Goal: Task Accomplishment & Management: Use online tool/utility

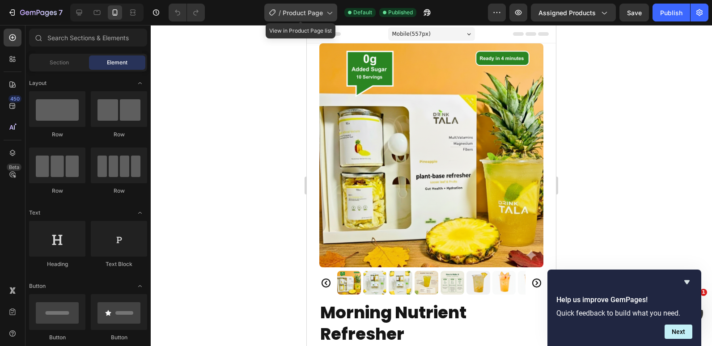
click at [323, 13] on span "Product Page" at bounding box center [303, 12] width 40 height 9
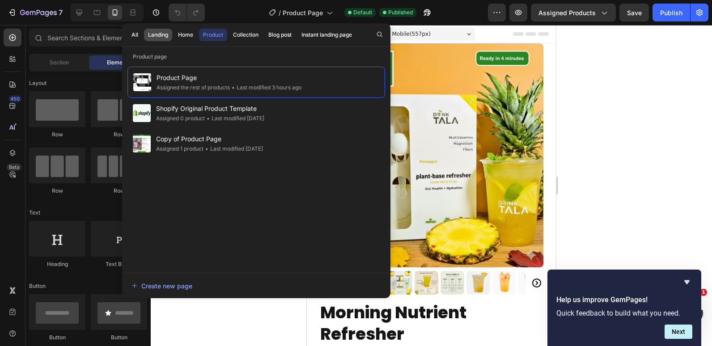
click at [151, 35] on div "Landing" at bounding box center [158, 35] width 20 height 8
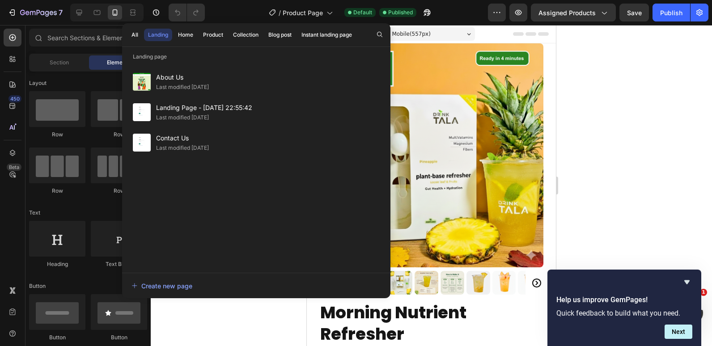
click at [157, 34] on div "Landing" at bounding box center [158, 35] width 20 height 8
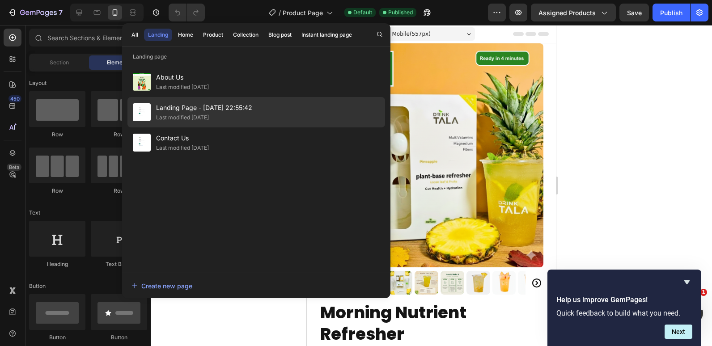
click at [175, 110] on span "Landing Page - [DATE] 22:55:42" at bounding box center [204, 107] width 96 height 11
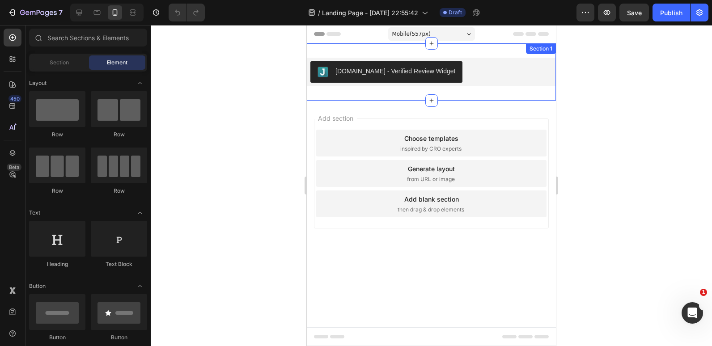
click at [508, 51] on div "Judge.me - Verified Review Widget Judge.me Section 1" at bounding box center [431, 71] width 249 height 57
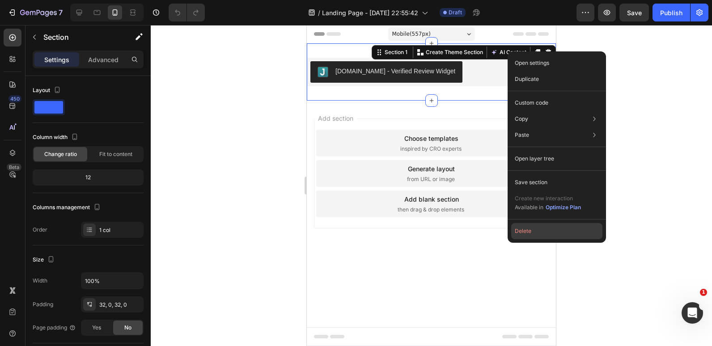
click at [521, 228] on button "Delete" at bounding box center [556, 231] width 91 height 16
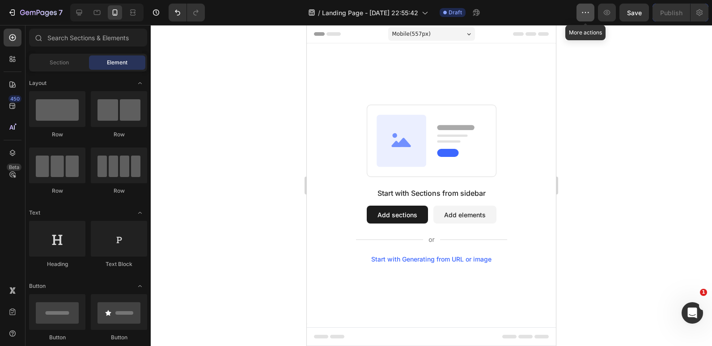
click at [585, 13] on icon "button" at bounding box center [585, 12] width 9 height 9
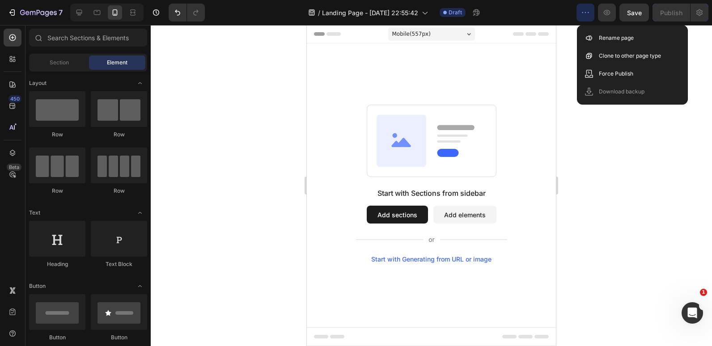
click at [583, 15] on icon "button" at bounding box center [585, 12] width 9 height 9
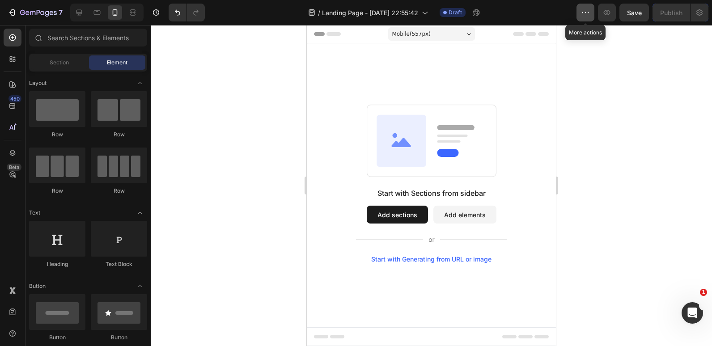
click at [583, 15] on icon "button" at bounding box center [585, 12] width 9 height 9
click at [268, 84] on div at bounding box center [431, 185] width 561 height 321
click at [329, 35] on span "Header" at bounding box center [334, 34] width 20 height 9
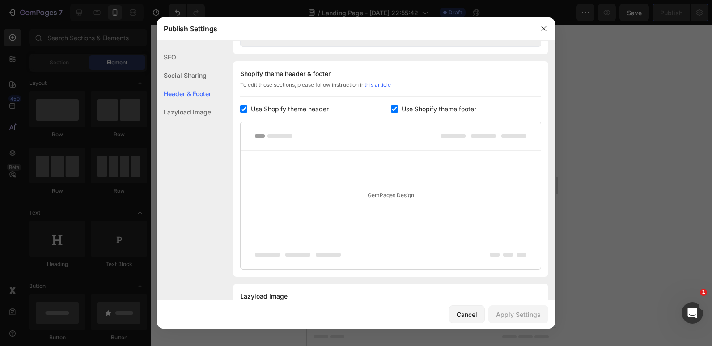
scroll to position [419, 0]
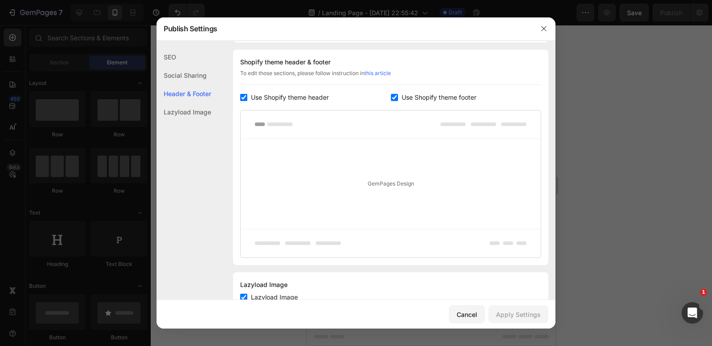
click at [620, 91] on div at bounding box center [356, 173] width 712 height 346
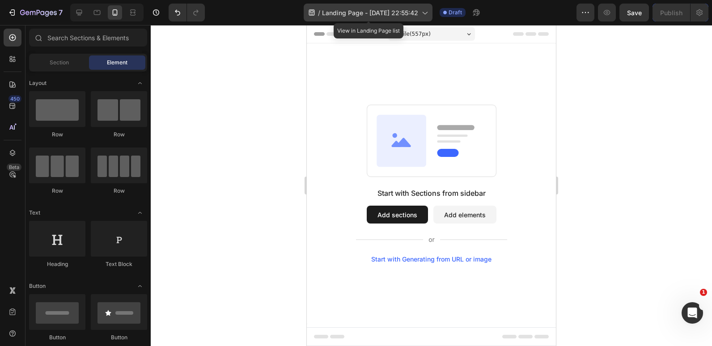
click at [312, 13] on icon at bounding box center [312, 12] width 6 height 6
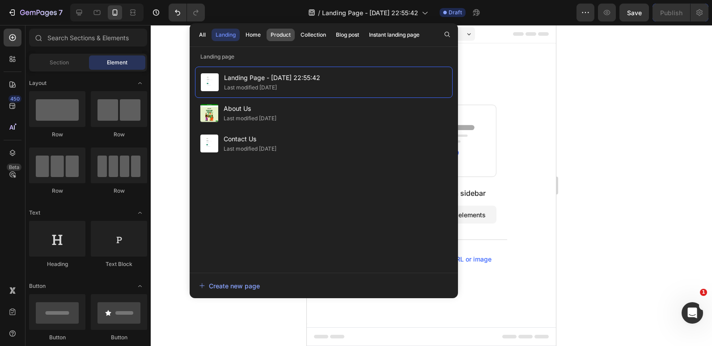
click at [283, 31] on div "Product" at bounding box center [281, 35] width 20 height 8
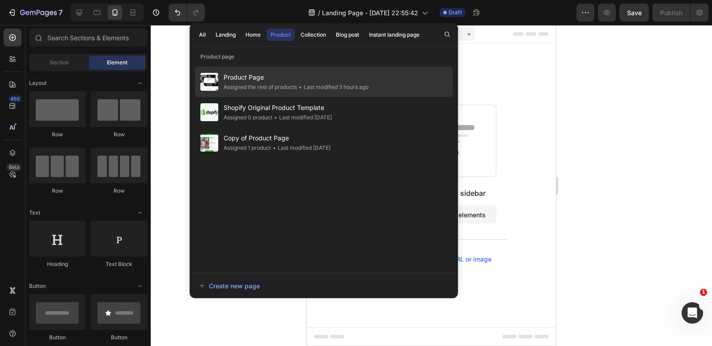
click at [250, 85] on div "Assigned the rest of products" at bounding box center [260, 87] width 73 height 9
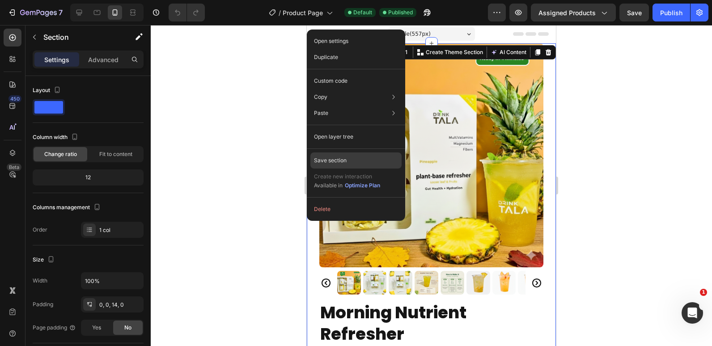
click at [330, 160] on p "Save section" at bounding box center [330, 161] width 33 height 8
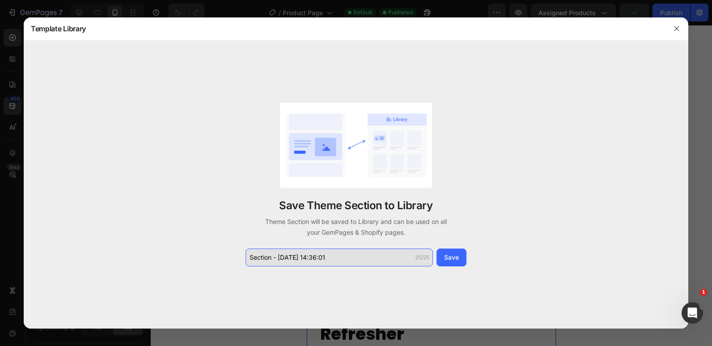
click at [341, 252] on input "Section - Sep 26 14:36:01" at bounding box center [339, 258] width 187 height 18
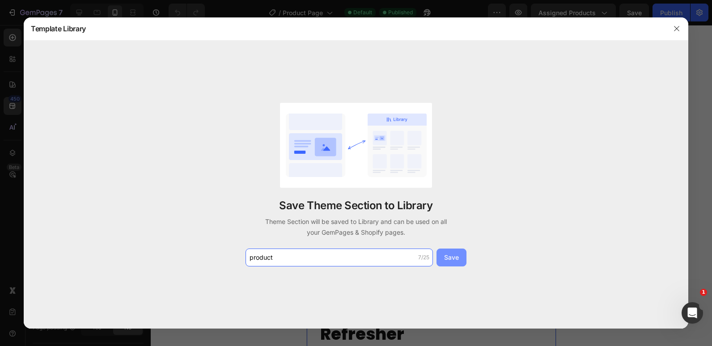
type input "product"
click at [451, 255] on div "Save" at bounding box center [451, 257] width 15 height 9
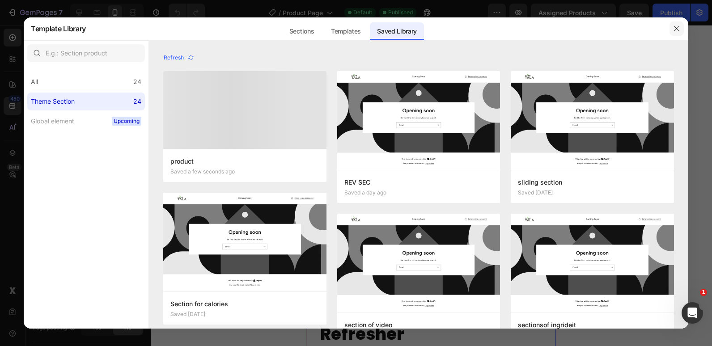
click at [676, 26] on icon "button" at bounding box center [676, 28] width 7 height 7
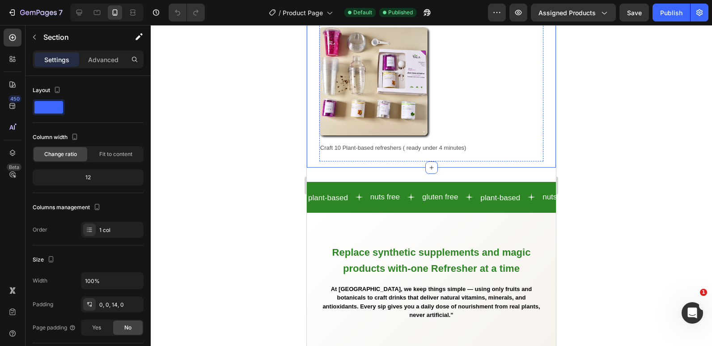
scroll to position [661, 0]
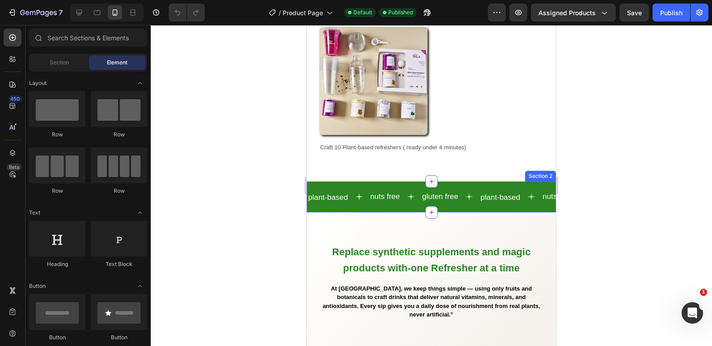
click at [315, 182] on div "plant-based Text nuts free Text gluten free Text plant-based Text nuts free Tex…" at bounding box center [431, 197] width 249 height 31
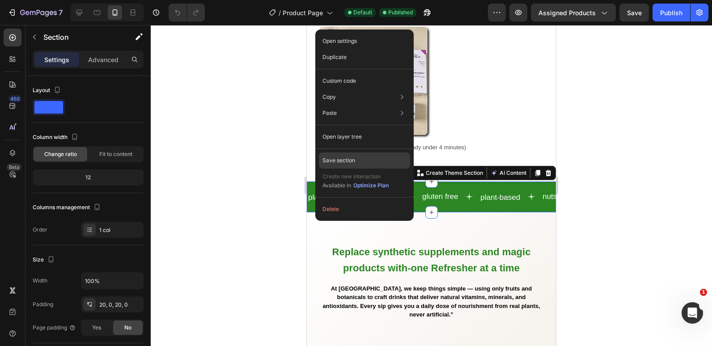
click at [346, 166] on div "Save section" at bounding box center [364, 161] width 91 height 16
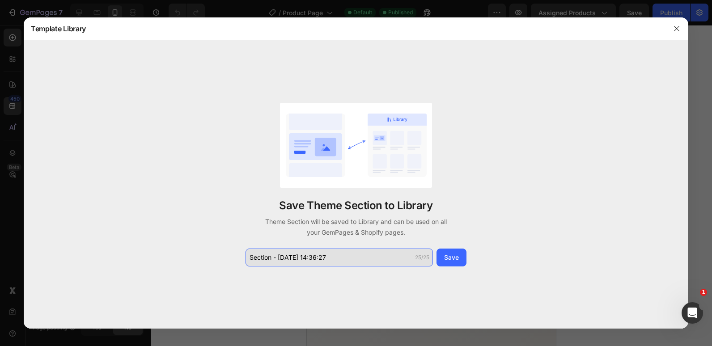
click at [288, 258] on input "Section - Sep 26 14:36:27" at bounding box center [339, 258] width 187 height 18
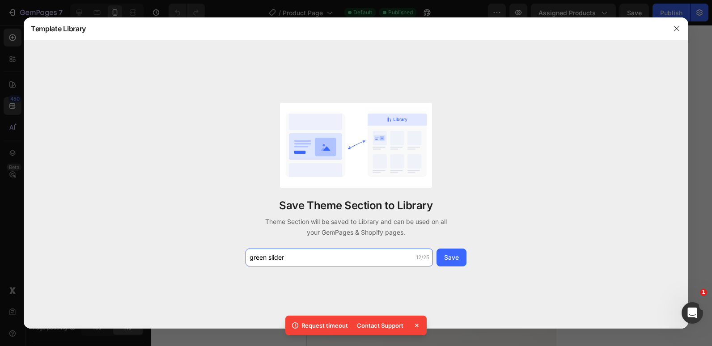
type input "green slider"
click at [451, 257] on div "Save" at bounding box center [451, 257] width 15 height 9
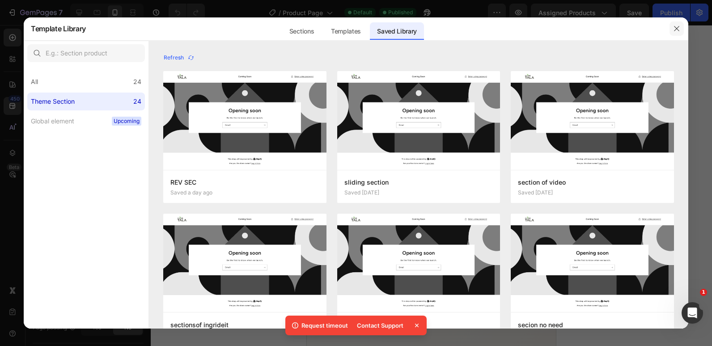
click at [674, 28] on icon "button" at bounding box center [676, 28] width 7 height 7
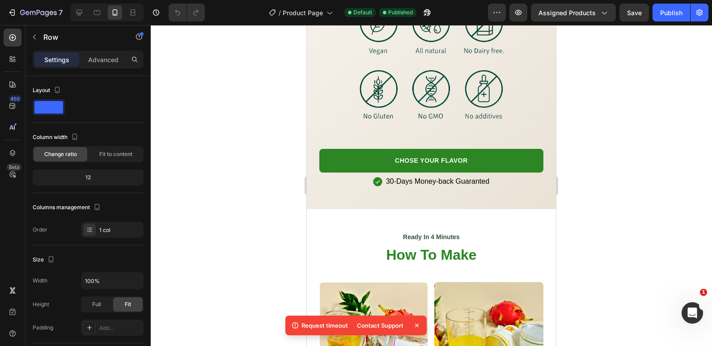
scroll to position [1321, 0]
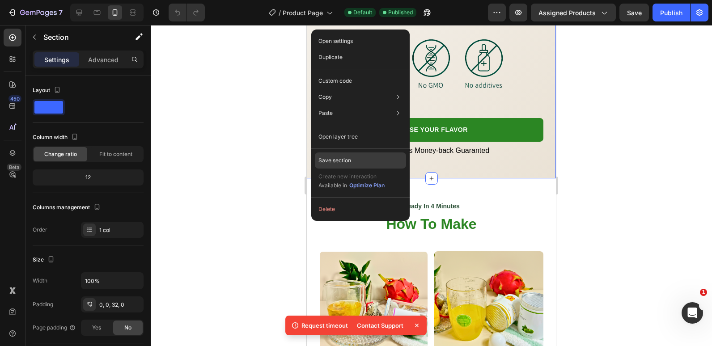
click at [342, 164] on p "Save section" at bounding box center [334, 161] width 33 height 8
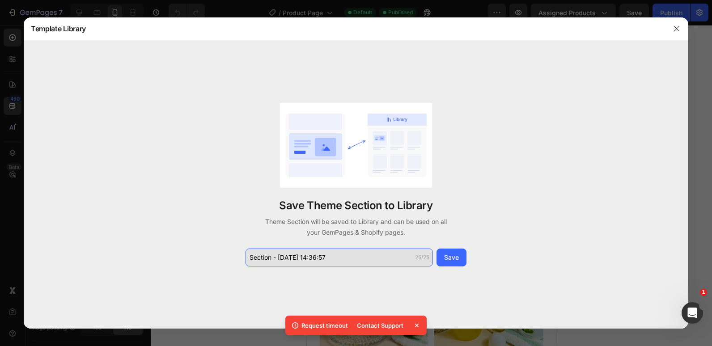
click at [313, 261] on input "Section - Sep 26 14:36:57" at bounding box center [339, 258] width 187 height 18
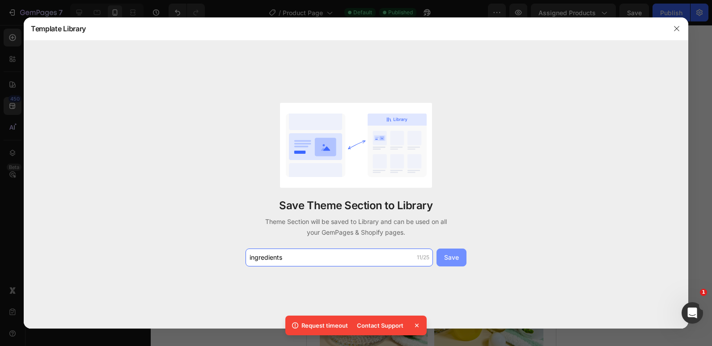
type input "ingredients"
click at [462, 259] on button "Save" at bounding box center [452, 258] width 30 height 18
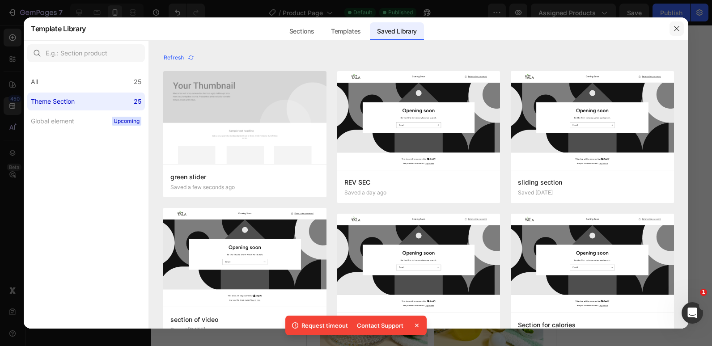
click at [677, 29] on icon "button" at bounding box center [676, 28] width 5 height 5
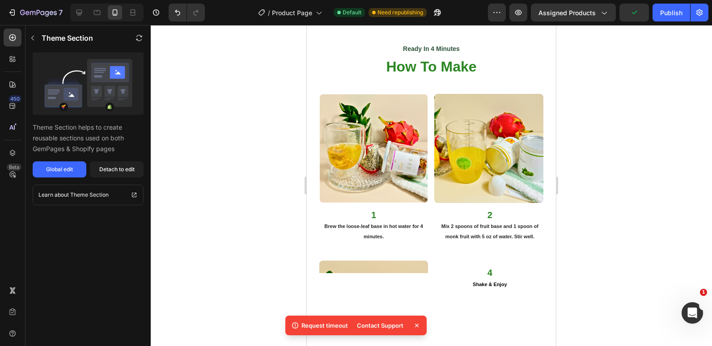
scroll to position [1480, 0]
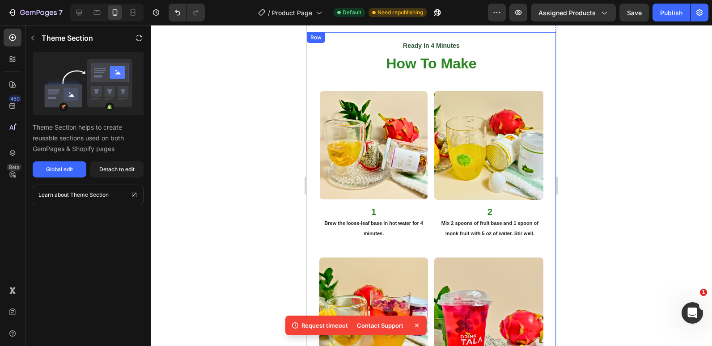
click at [310, 124] on div "Ready In 4 Minutes Text Block How To Make Heading Row Image 1 Brew the loose-le…" at bounding box center [431, 257] width 249 height 450
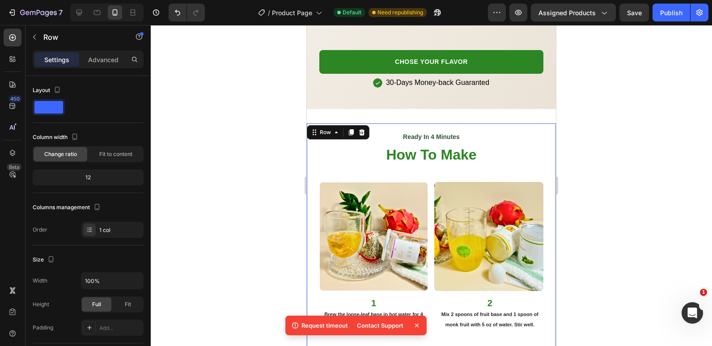
scroll to position [1387, 0]
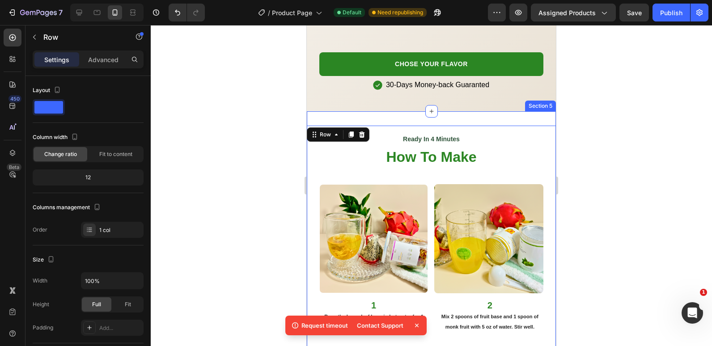
click at [322, 114] on div "Ready In 4 Minutes Text Block How To Make Heading Row Image 1 Brew the loose-le…" at bounding box center [431, 343] width 249 height 464
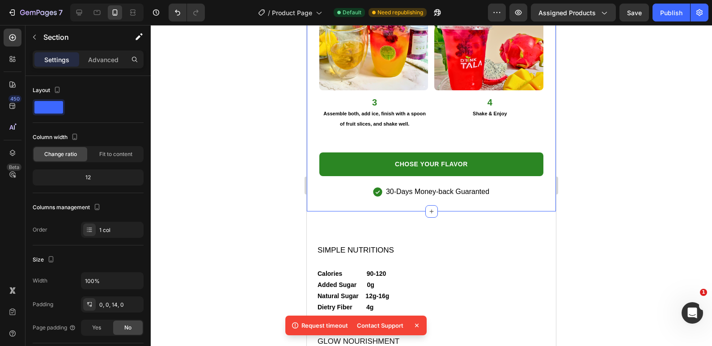
scroll to position [1799, 0]
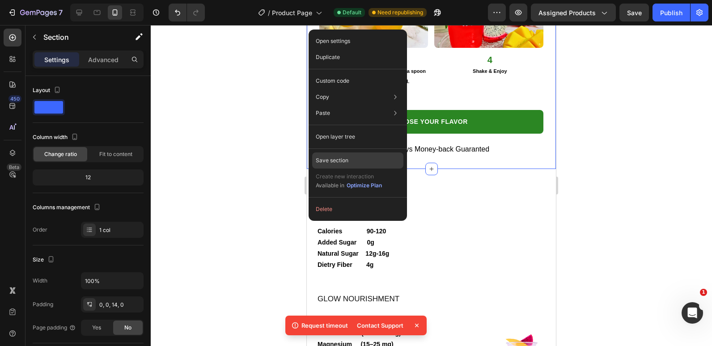
click at [353, 165] on div "Save section" at bounding box center [357, 161] width 91 height 16
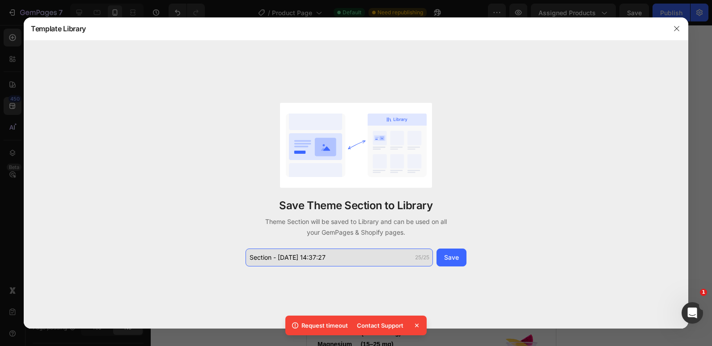
click at [329, 253] on input "Section - Sep 26 14:37:27" at bounding box center [339, 258] width 187 height 18
type input "s"
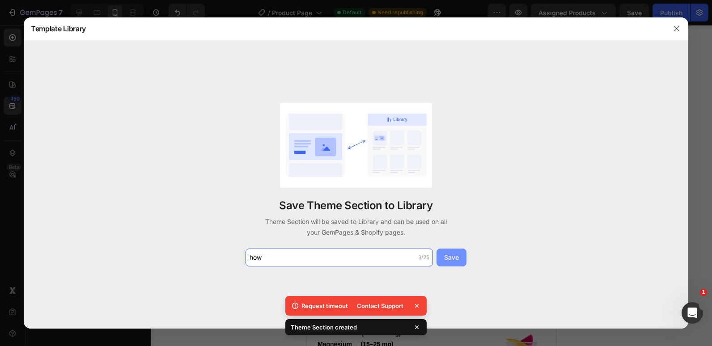
type input "how"
click at [456, 262] on div "Save" at bounding box center [451, 257] width 15 height 9
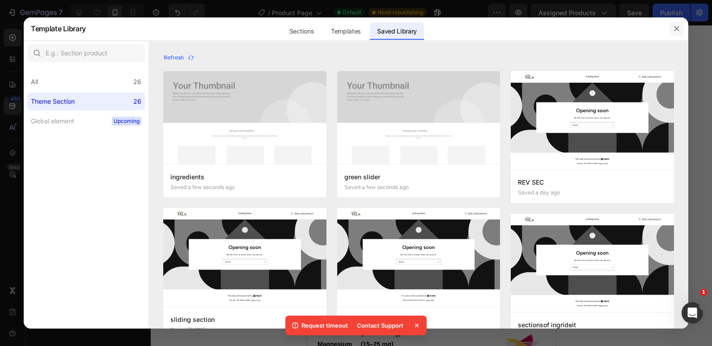
click at [675, 29] on icon "button" at bounding box center [676, 28] width 7 height 7
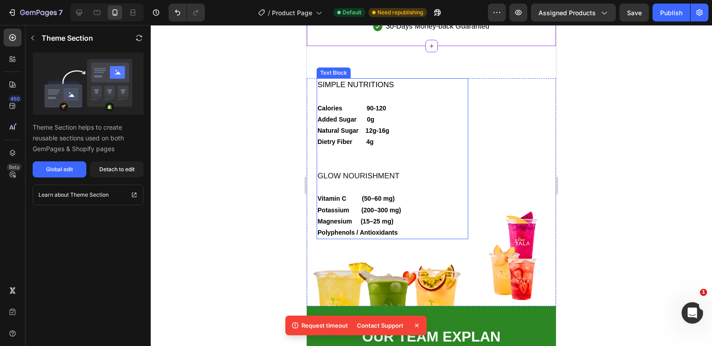
scroll to position [1923, 0]
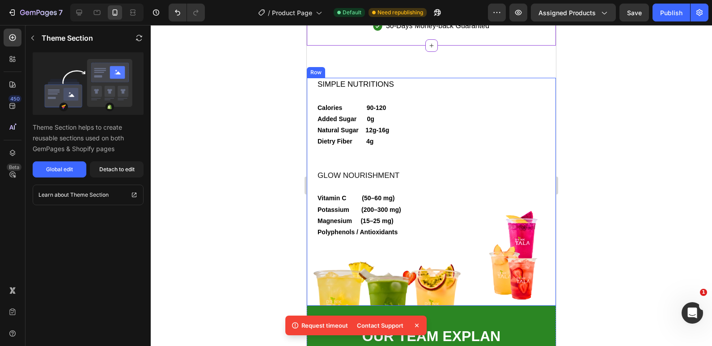
click at [313, 194] on div "SIMPLE NUTRITIONS Calories 90-120 Added Sugar 0g Natural Sugar 12g-16g Dietry F…" at bounding box center [387, 192] width 161 height 228
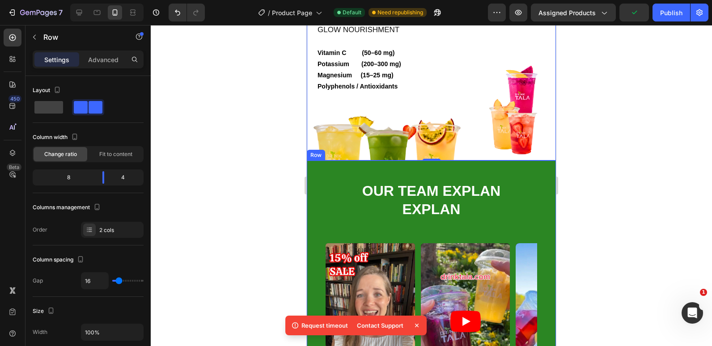
scroll to position [2278, 0]
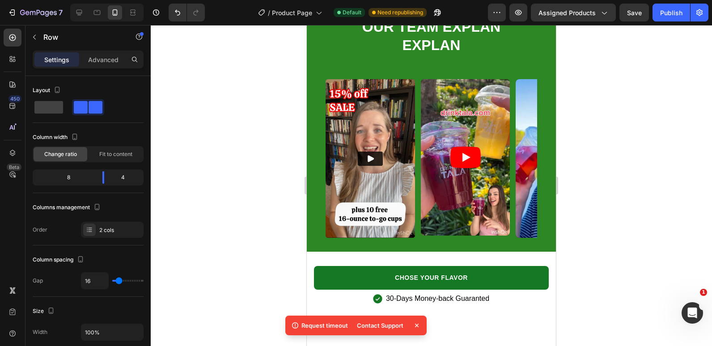
scroll to position [2333, 0]
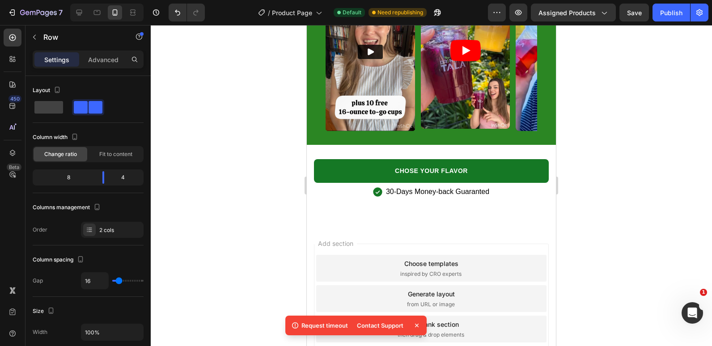
click at [368, 228] on div "Add section Choose templates inspired by CRO experts Generate layout from URL o…" at bounding box center [431, 311] width 249 height 171
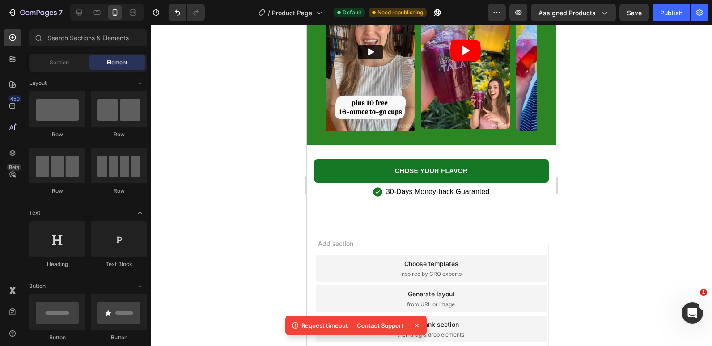
click at [166, 208] on div at bounding box center [431, 185] width 561 height 321
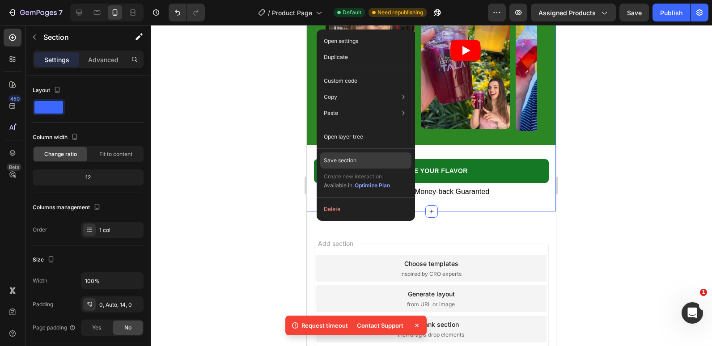
click at [345, 161] on p "Save section" at bounding box center [340, 161] width 33 height 8
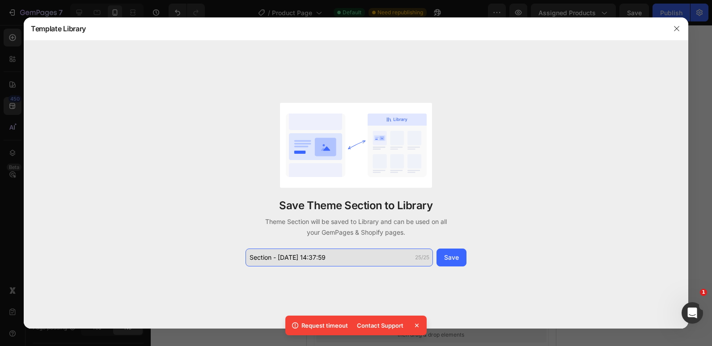
click at [312, 257] on input "Section - Sep 26 14:37:59" at bounding box center [339, 258] width 187 height 18
type input "videos slider"
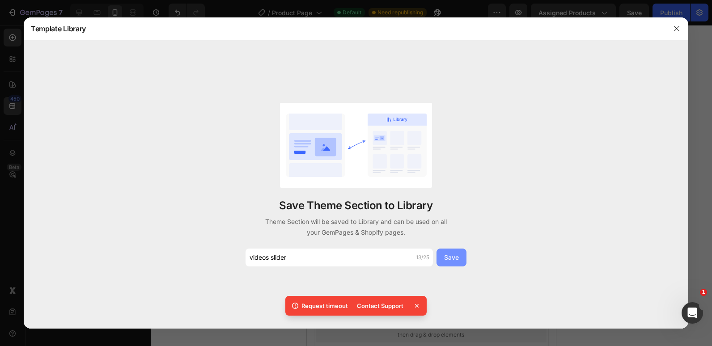
click at [450, 260] on div "Save" at bounding box center [451, 257] width 15 height 9
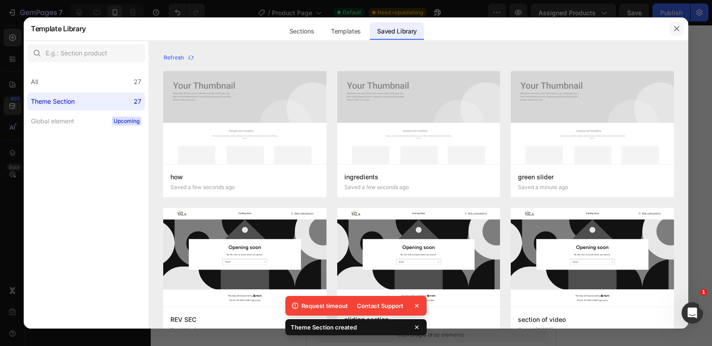
click at [677, 27] on icon "button" at bounding box center [676, 28] width 7 height 7
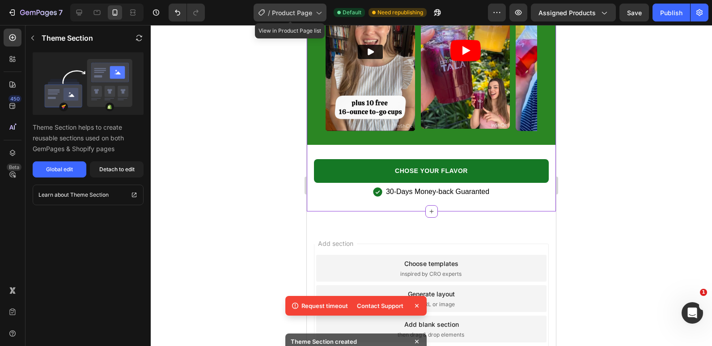
click at [298, 9] on span "Product Page" at bounding box center [292, 12] width 40 height 9
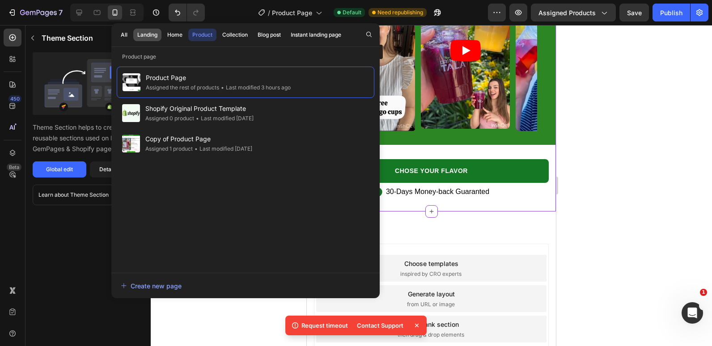
click at [153, 35] on div "Landing" at bounding box center [147, 35] width 20 height 8
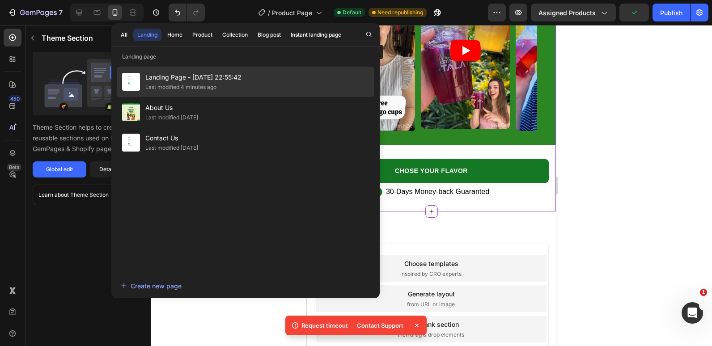
click at [161, 80] on span "Landing Page - [DATE] 22:55:42" at bounding box center [193, 77] width 96 height 11
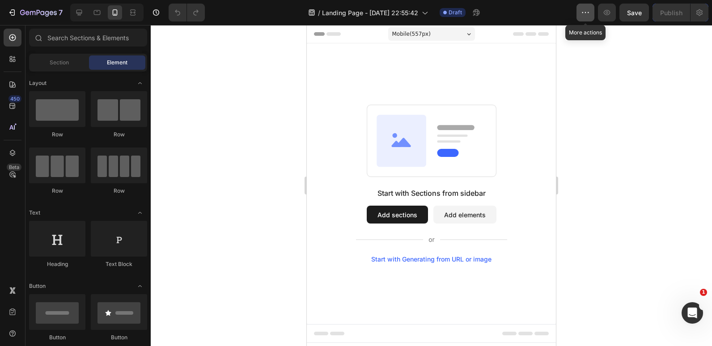
click at [592, 17] on button "button" at bounding box center [586, 13] width 18 height 18
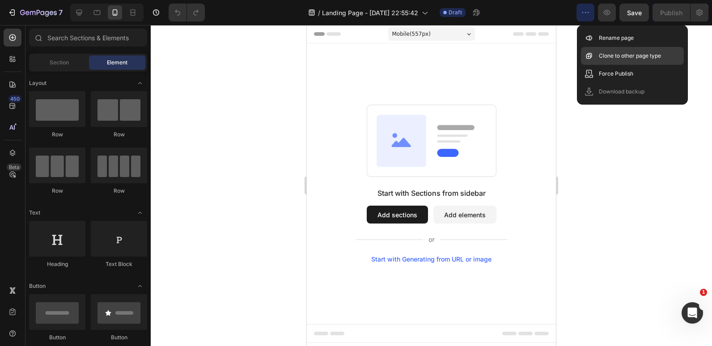
click at [602, 57] on p "Clone to other page type" at bounding box center [630, 55] width 62 height 9
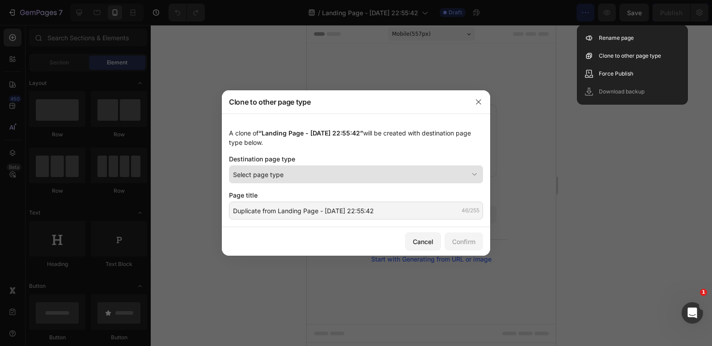
click at [464, 173] on div "Select page type" at bounding box center [350, 174] width 235 height 9
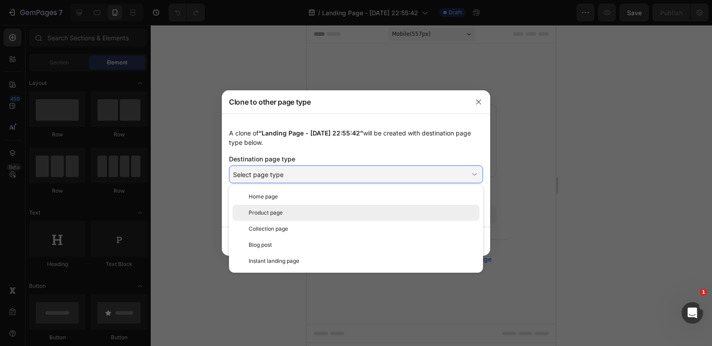
click at [434, 208] on div "Product page" at bounding box center [356, 213] width 247 height 16
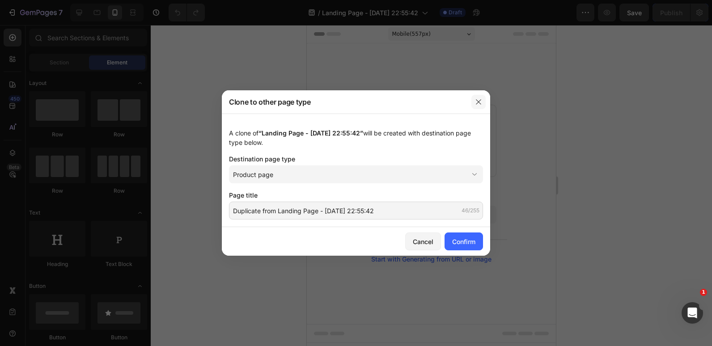
click at [480, 103] on icon "button" at bounding box center [478, 101] width 5 height 5
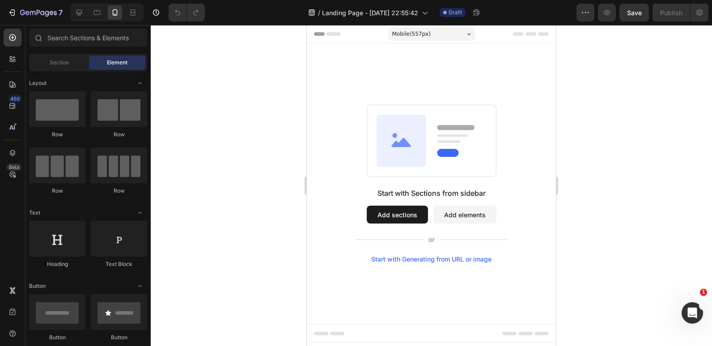
click at [402, 214] on button "Add sections" at bounding box center [397, 215] width 61 height 18
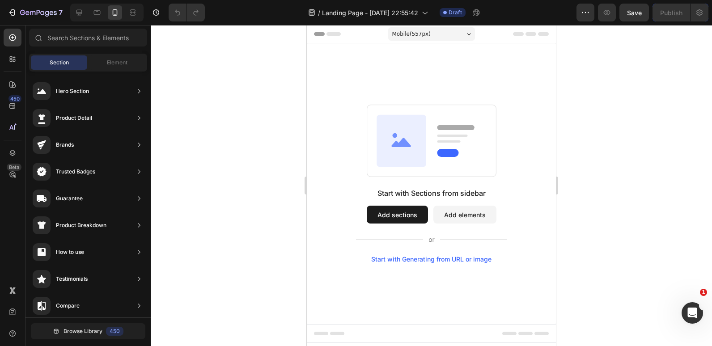
click at [394, 216] on button "Add sections" at bounding box center [397, 215] width 61 height 18
click at [74, 334] on span "Browse Library" at bounding box center [83, 331] width 39 height 8
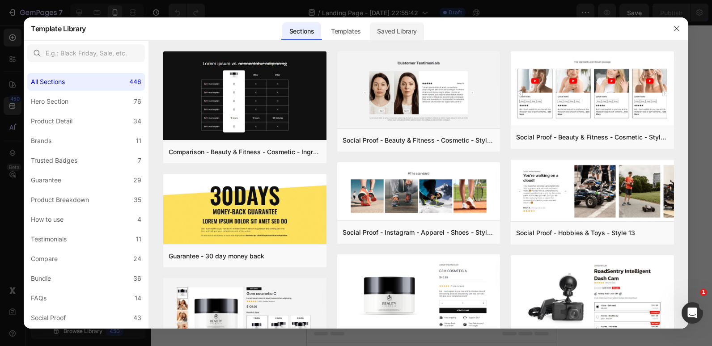
click at [411, 37] on div "Saved Library" at bounding box center [397, 31] width 54 height 18
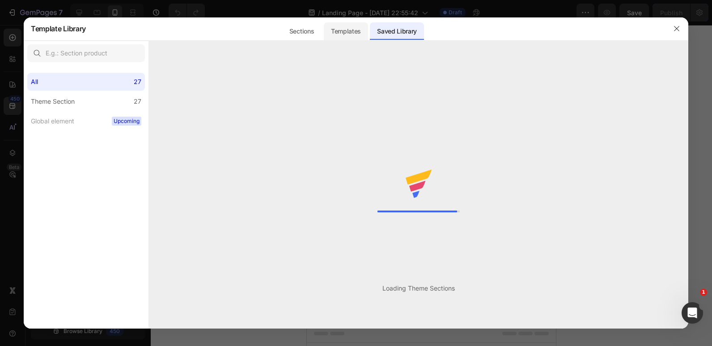
click at [350, 32] on div "Templates" at bounding box center [346, 31] width 44 height 18
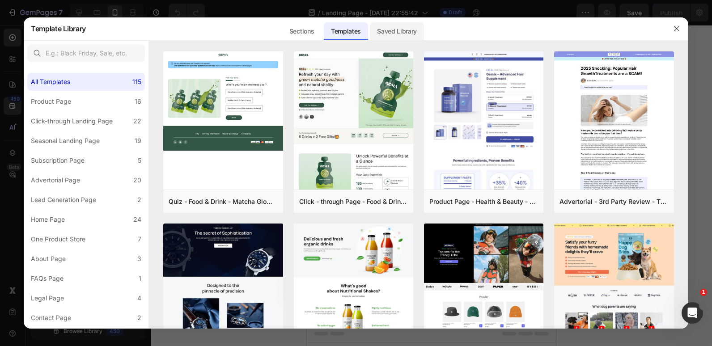
click at [386, 33] on div "Saved Library" at bounding box center [397, 31] width 54 height 18
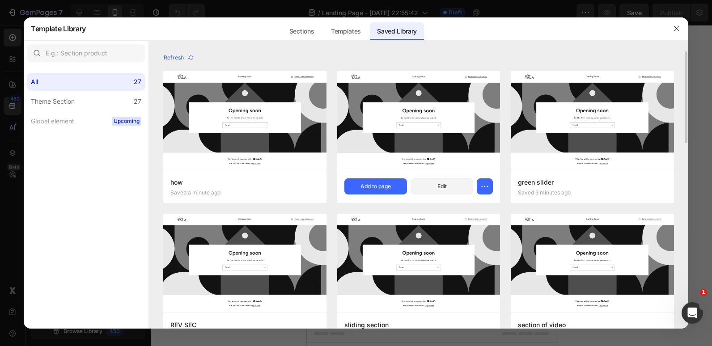
click at [421, 163] on img at bounding box center [418, 120] width 163 height 99
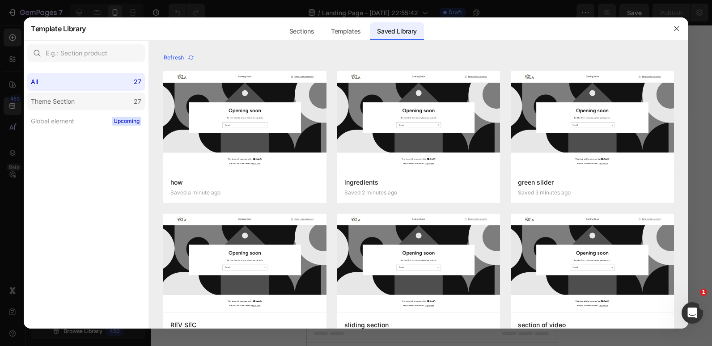
click at [113, 106] on label "Theme Section 27" at bounding box center [86, 102] width 118 height 18
click at [94, 82] on div "All 27" at bounding box center [86, 82] width 118 height 18
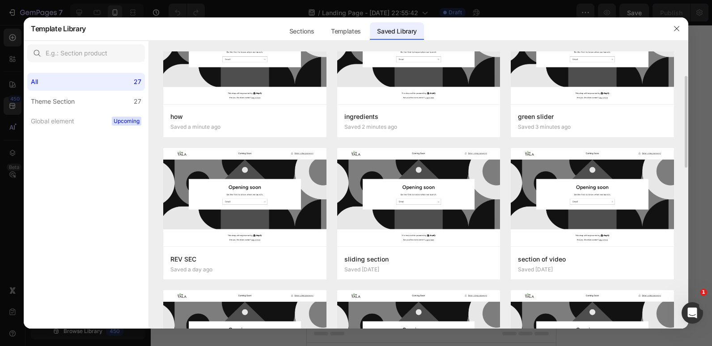
scroll to position [68, 0]
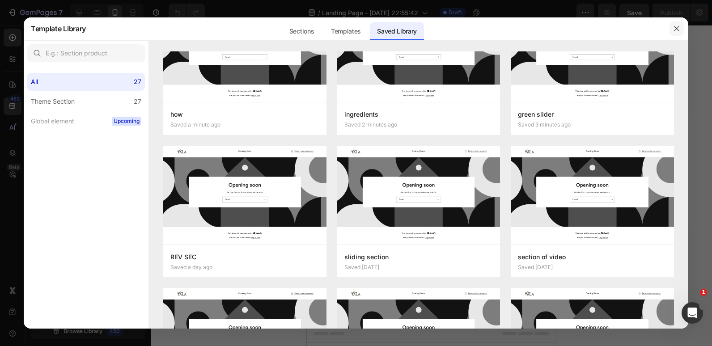
click at [675, 26] on icon "button" at bounding box center [676, 28] width 7 height 7
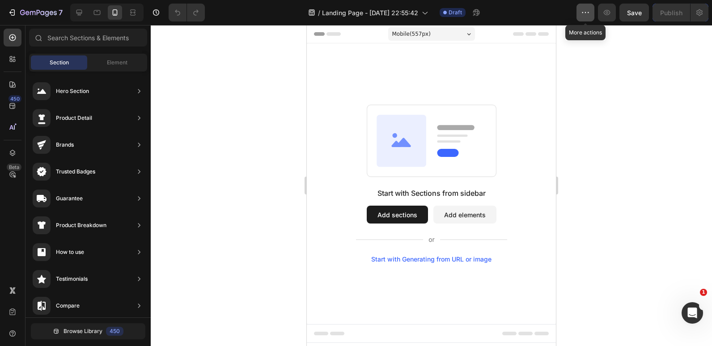
click at [585, 12] on icon "button" at bounding box center [585, 12] width 9 height 9
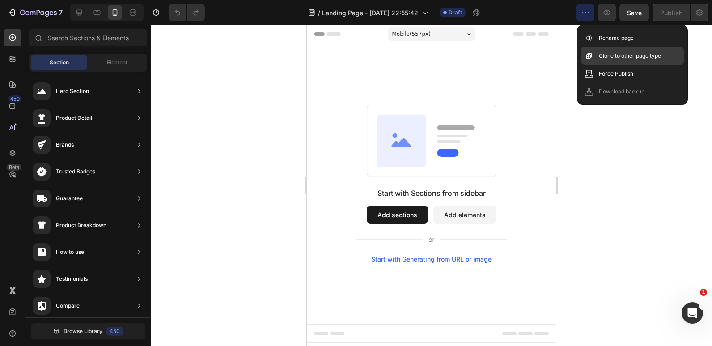
click at [615, 60] on div "Clone to other page type" at bounding box center [632, 56] width 103 height 18
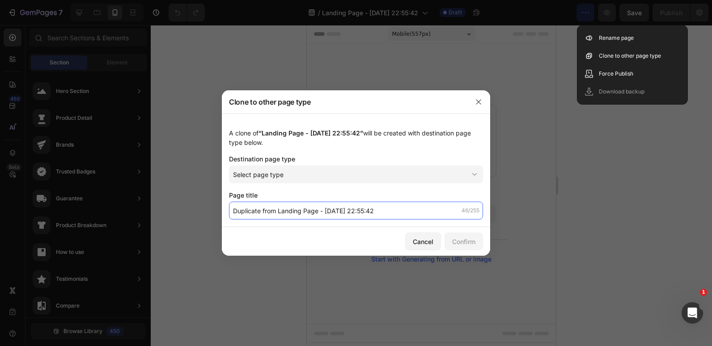
click at [386, 214] on input "Duplicate from Landing Page - Jun 24, 22:55:42" at bounding box center [356, 211] width 254 height 18
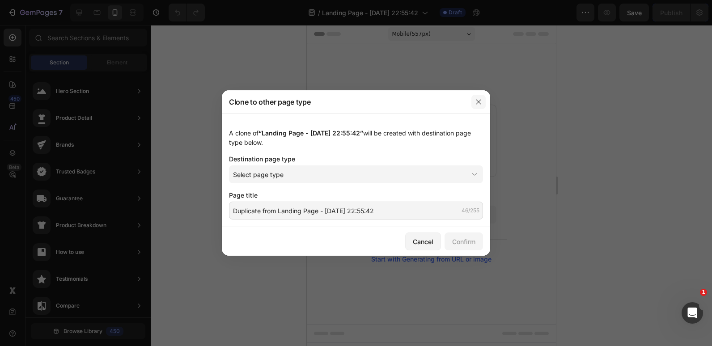
click at [479, 102] on icon "button" at bounding box center [478, 101] width 5 height 5
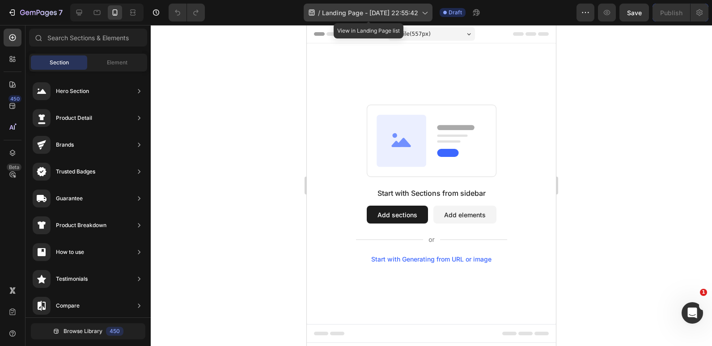
click at [422, 9] on icon at bounding box center [424, 12] width 9 height 9
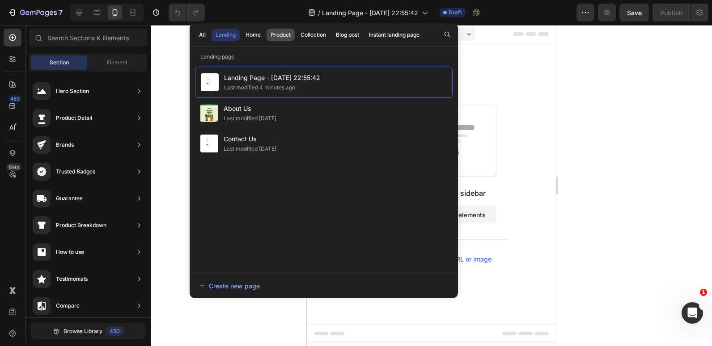
click at [282, 36] on div "Product" at bounding box center [281, 35] width 20 height 8
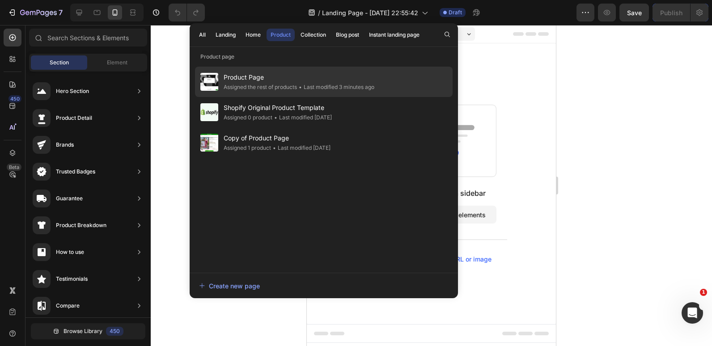
click at [252, 75] on span "Product Page" at bounding box center [299, 77] width 151 height 11
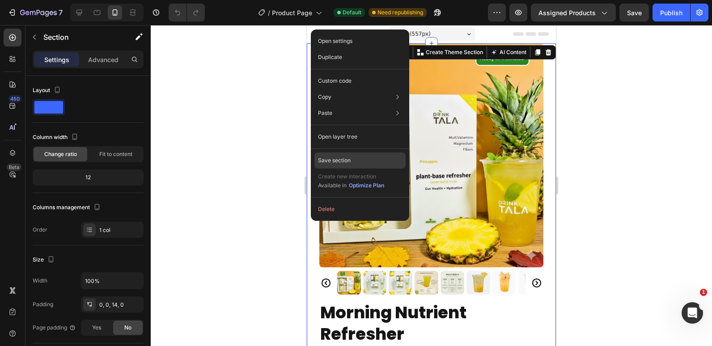
click at [330, 160] on p "Save section" at bounding box center [334, 161] width 33 height 8
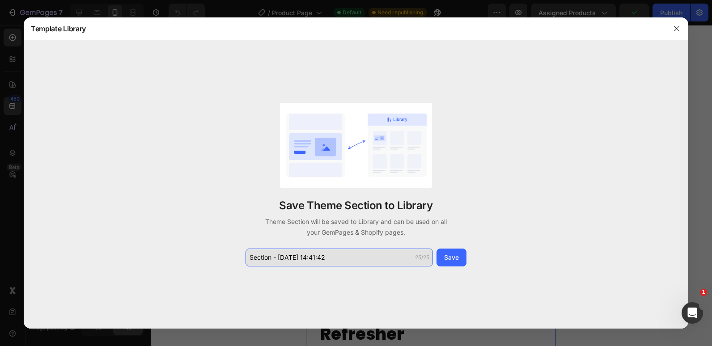
click at [283, 260] on input "Section - Sep 26 14:41:42" at bounding box center [339, 258] width 187 height 18
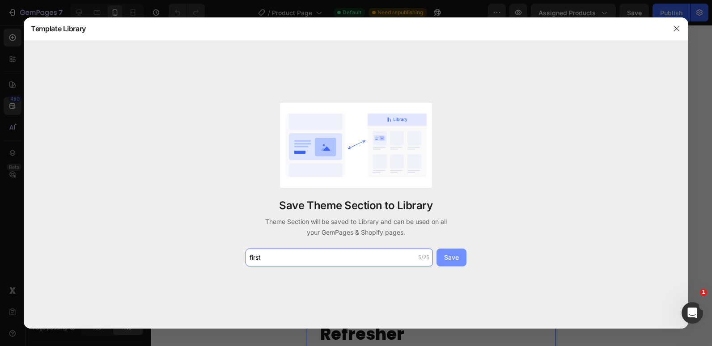
type input "first"
click at [452, 262] on div "Save" at bounding box center [451, 257] width 15 height 9
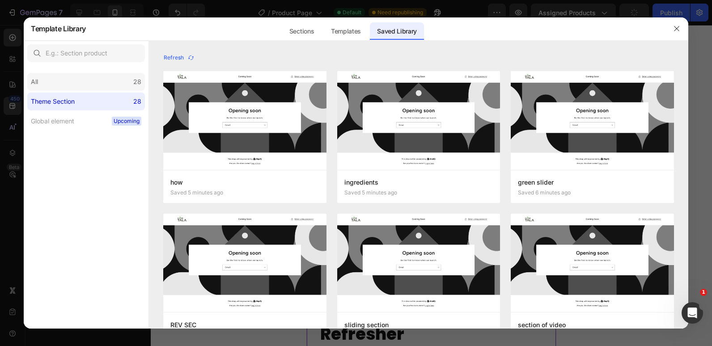
click at [106, 80] on div "All 28" at bounding box center [86, 82] width 118 height 18
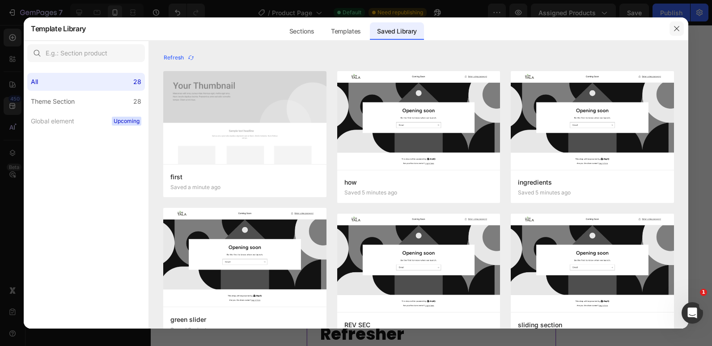
click at [674, 27] on icon "button" at bounding box center [676, 28] width 7 height 7
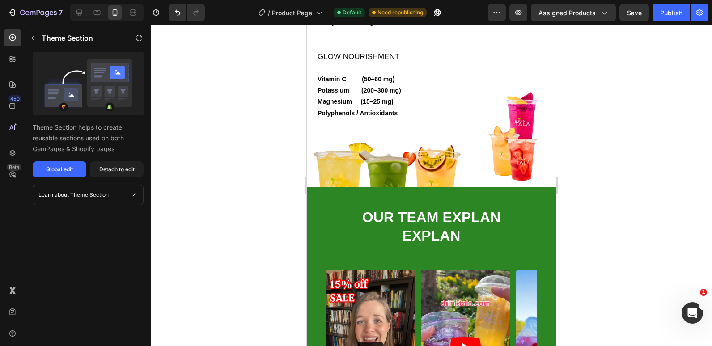
scroll to position [1825, 0]
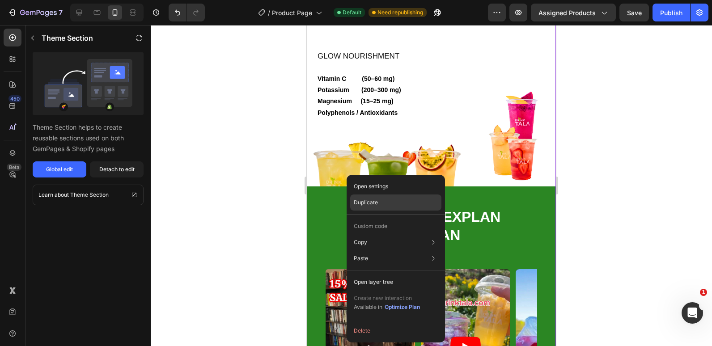
drag, startPoint x: 396, startPoint y: 199, endPoint x: 77, endPoint y: 241, distance: 321.7
click at [396, 199] on div "Duplicate" at bounding box center [395, 203] width 91 height 16
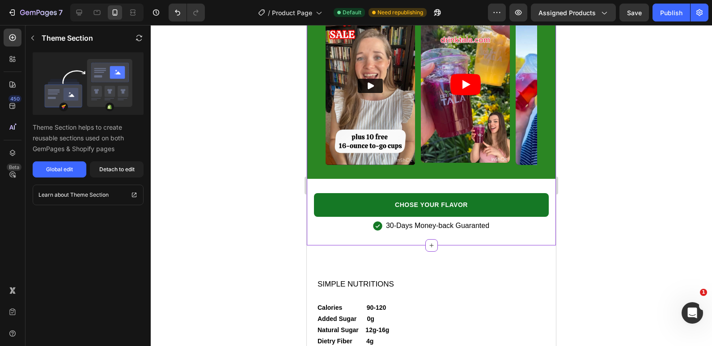
scroll to position [2521, 0]
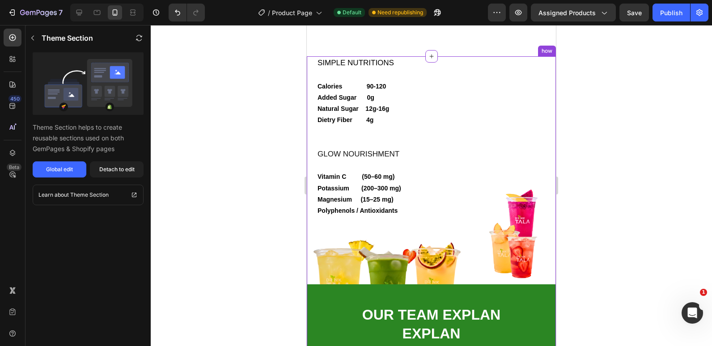
click at [311, 140] on div "SIMPLE NUTRITIONS Calories 90-120 Added Sugar 0g Natural Sugar 12g-16g Dietry F…" at bounding box center [387, 170] width 161 height 228
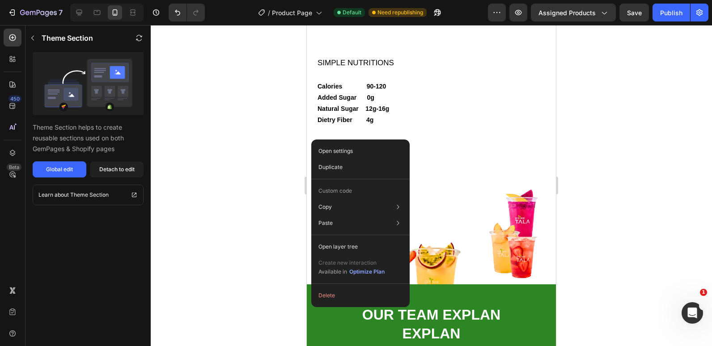
click at [242, 208] on div at bounding box center [431, 185] width 561 height 321
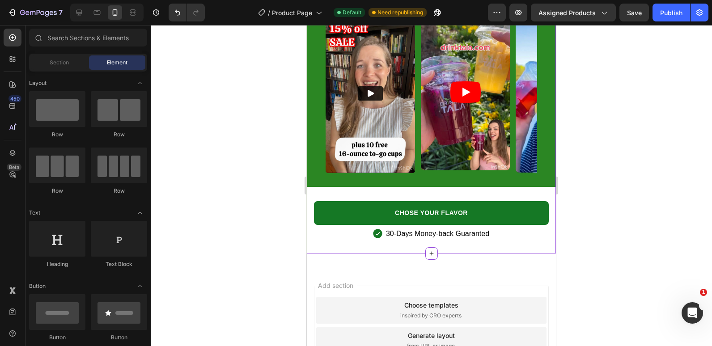
scroll to position [2985, 0]
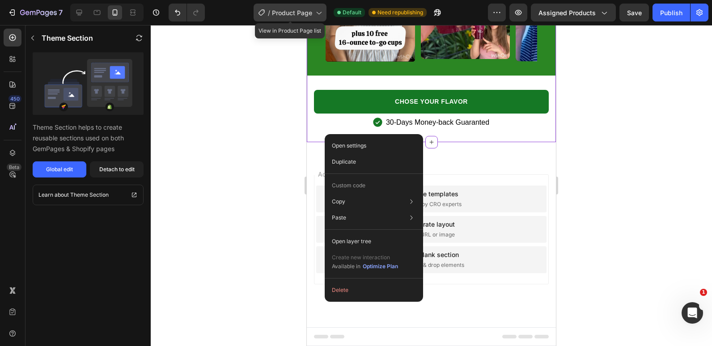
click at [297, 18] on div "/ Product Page" at bounding box center [290, 13] width 73 height 18
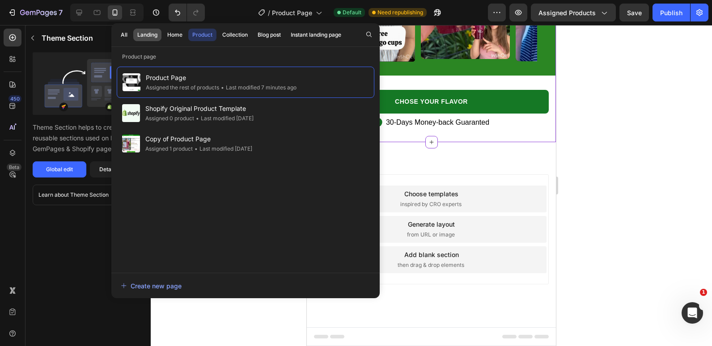
click at [143, 34] on div "Landing" at bounding box center [147, 35] width 20 height 8
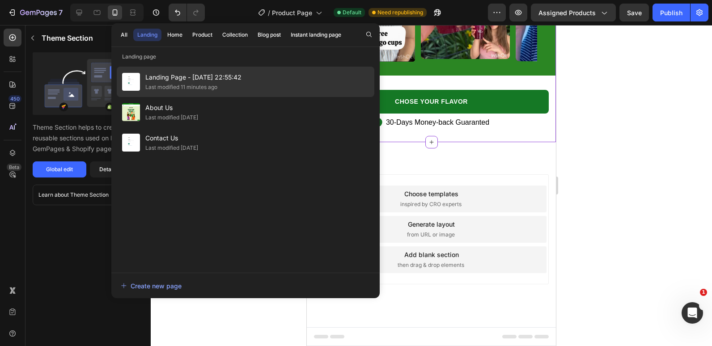
click at [162, 78] on span "Landing Page - [DATE] 22:55:42" at bounding box center [193, 77] width 96 height 11
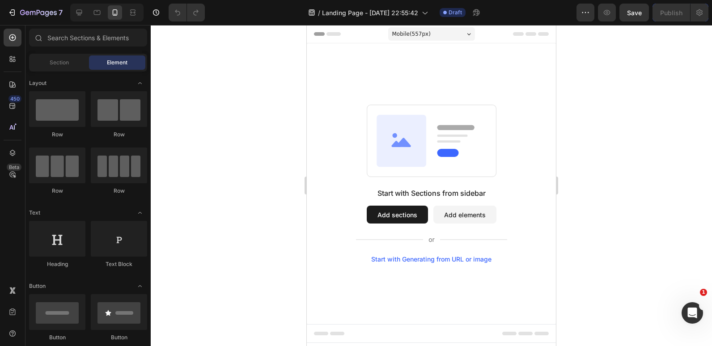
click at [392, 214] on button "Add sections" at bounding box center [397, 215] width 61 height 18
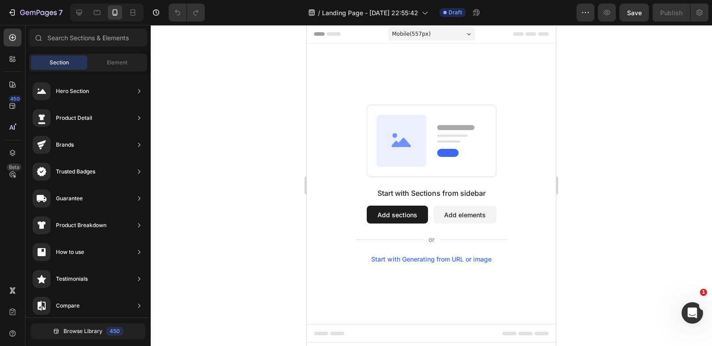
click at [392, 214] on button "Add sections" at bounding box center [397, 215] width 61 height 18
click at [386, 217] on button "Add sections" at bounding box center [397, 215] width 61 height 18
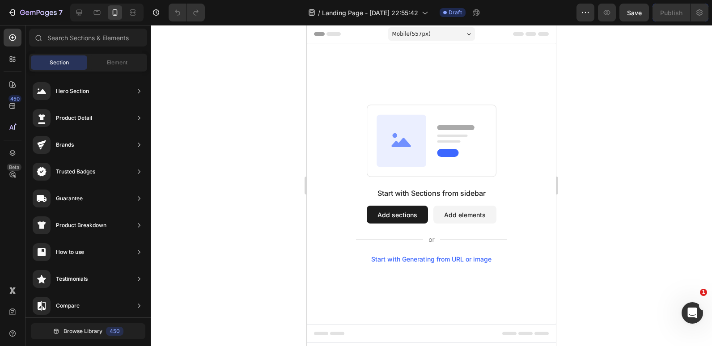
click at [386, 217] on button "Add sections" at bounding box center [397, 215] width 61 height 18
click at [386, 213] on button "Add sections" at bounding box center [397, 215] width 61 height 18
click at [528, 222] on div "Start with Sections from sidebar Add sections Add elements Start with Generatin…" at bounding box center [431, 184] width 249 height 158
click at [411, 212] on button "Add sections" at bounding box center [397, 215] width 61 height 18
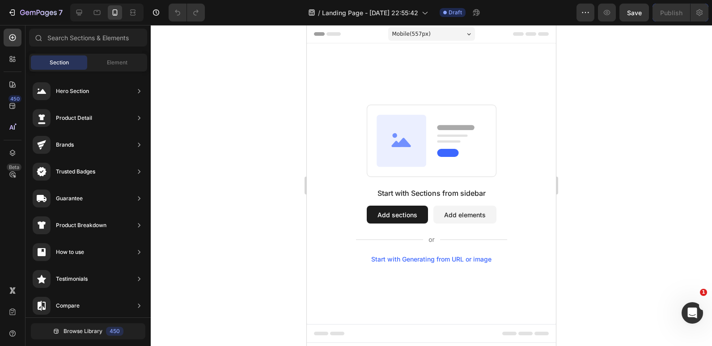
click at [409, 213] on button "Add sections" at bounding box center [397, 215] width 61 height 18
click at [395, 216] on button "Add sections" at bounding box center [397, 215] width 61 height 18
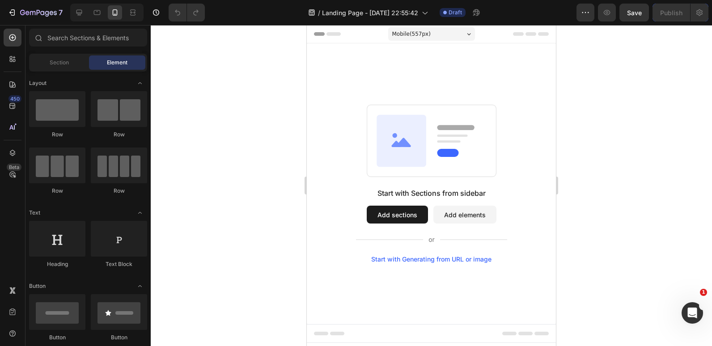
click at [402, 213] on button "Add sections" at bounding box center [397, 215] width 61 height 18
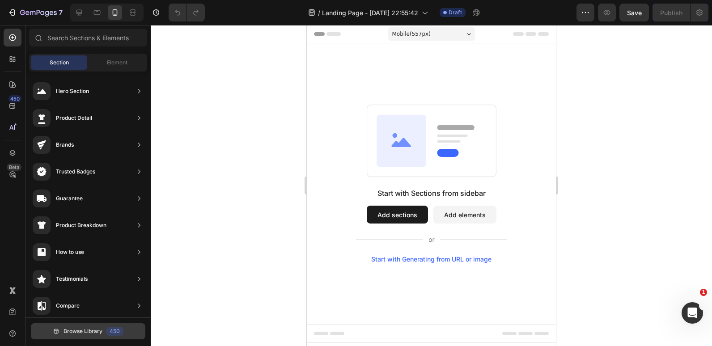
click at [81, 331] on span "Browse Library" at bounding box center [83, 331] width 39 height 8
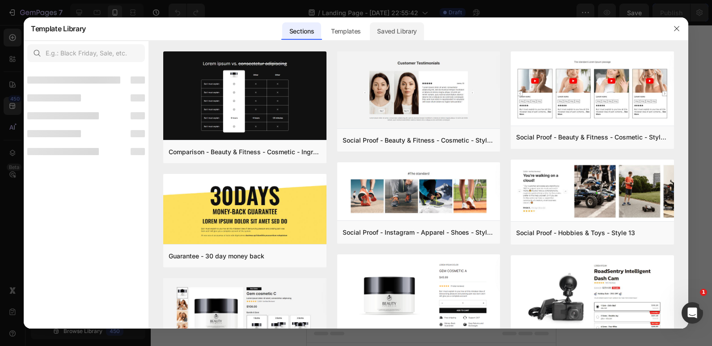
click at [408, 30] on div "Saved Library" at bounding box center [397, 31] width 54 height 18
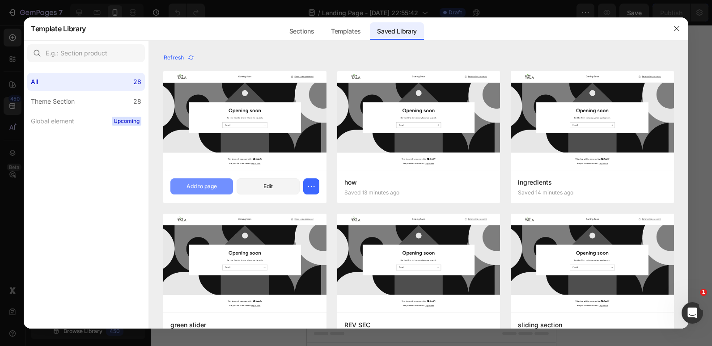
click at [213, 187] on div "Add to page" at bounding box center [202, 186] width 30 height 8
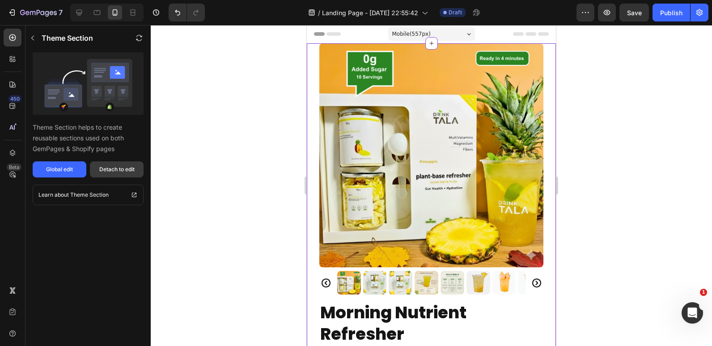
click at [115, 171] on div "Detach to edit" at bounding box center [116, 170] width 35 height 8
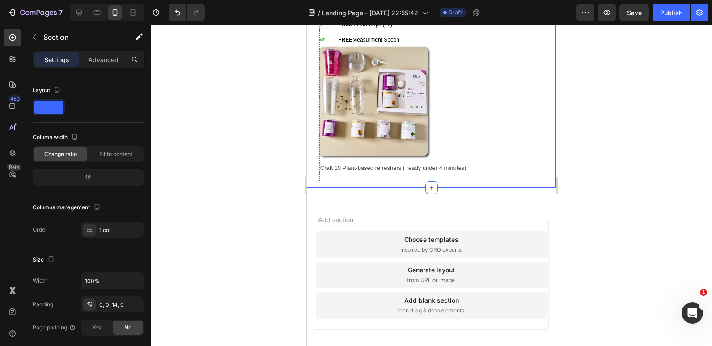
scroll to position [680, 0]
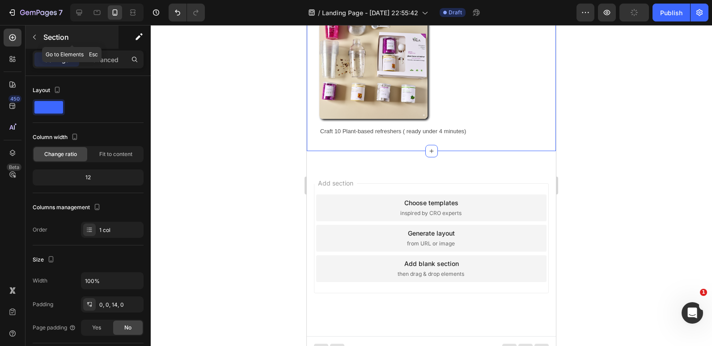
click at [39, 37] on button "button" at bounding box center [34, 37] width 14 height 14
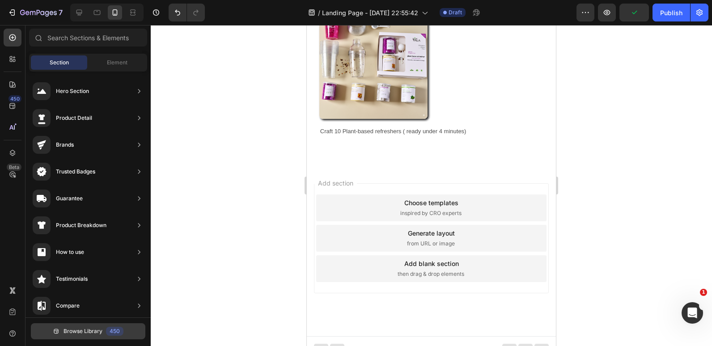
click at [73, 331] on span "Browse Library" at bounding box center [83, 331] width 39 height 8
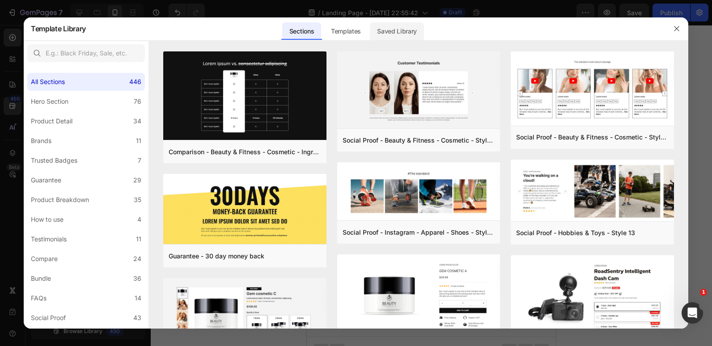
click at [414, 31] on div "Saved Library" at bounding box center [397, 31] width 54 height 18
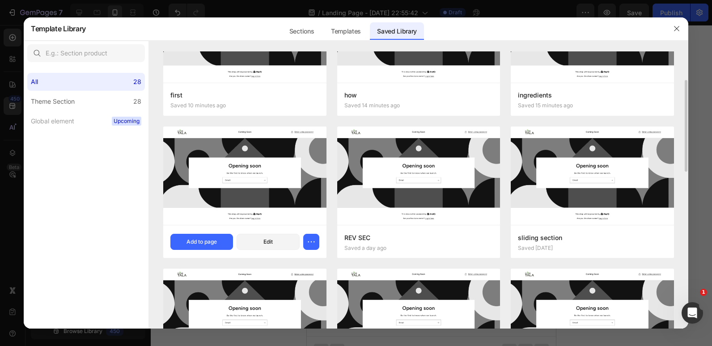
scroll to position [89, 0]
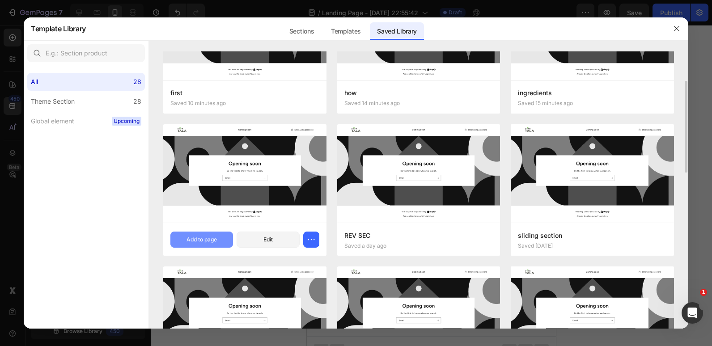
click at [196, 237] on div "Add to page" at bounding box center [202, 240] width 30 height 8
click at [196, 237] on button "Add to page" at bounding box center [201, 240] width 63 height 16
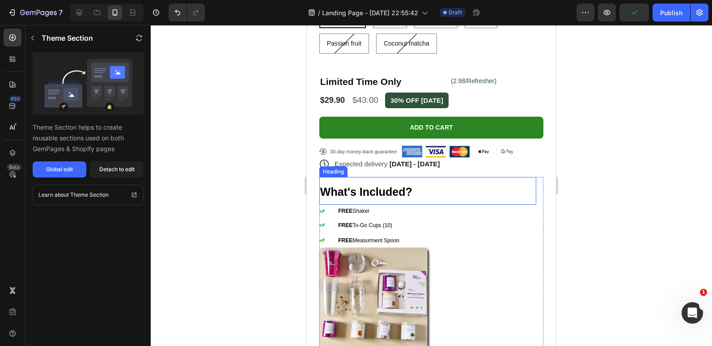
scroll to position [531, 0]
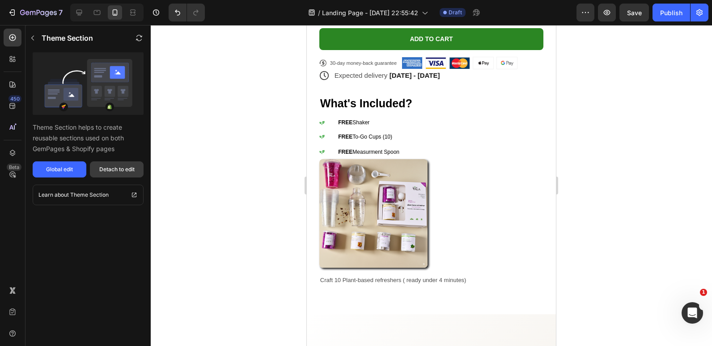
click at [106, 167] on div "Detach to edit" at bounding box center [116, 170] width 35 height 8
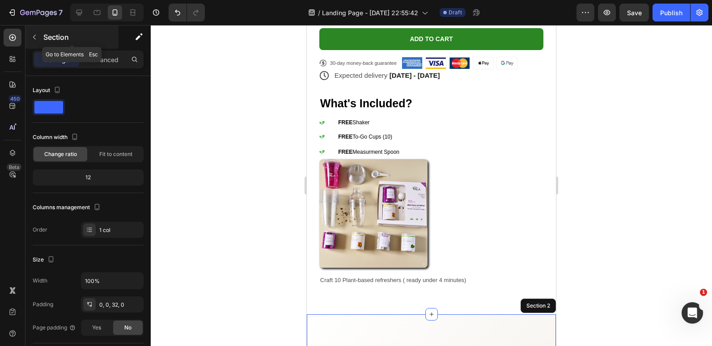
click at [34, 36] on icon "button" at bounding box center [34, 37] width 3 height 5
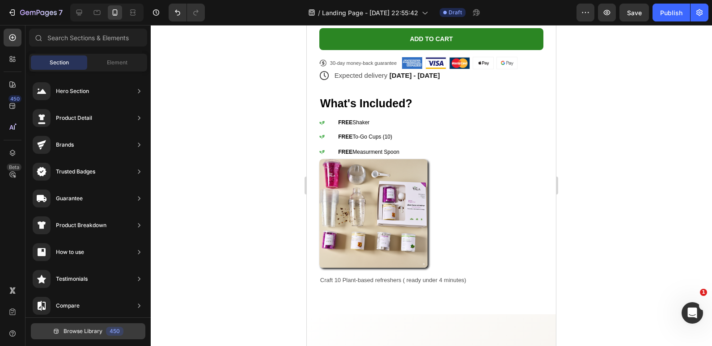
click at [80, 336] on button "Browse Library 450" at bounding box center [88, 331] width 115 height 16
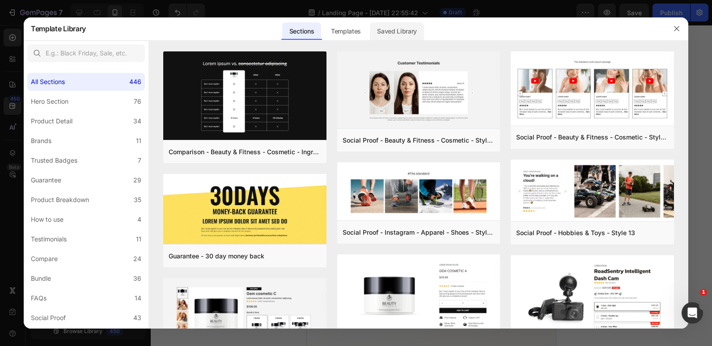
click at [401, 28] on div "Saved Library" at bounding box center [397, 31] width 54 height 18
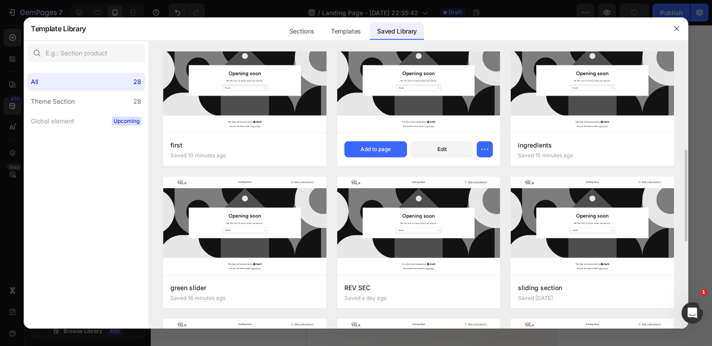
scroll to position [107, 0]
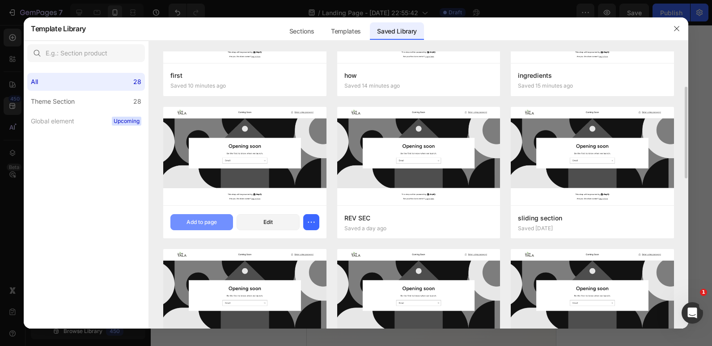
click at [215, 219] on div "Add to page" at bounding box center [202, 222] width 30 height 8
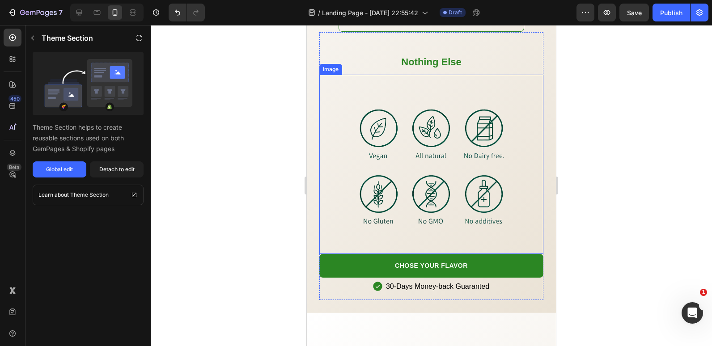
scroll to position [1332, 0]
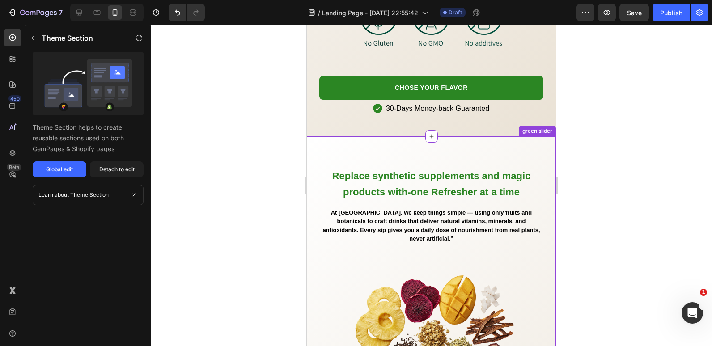
click at [322, 168] on h2 "Replace synthetic supplements and magic products with-one Refresher at a time" at bounding box center [431, 184] width 224 height 34
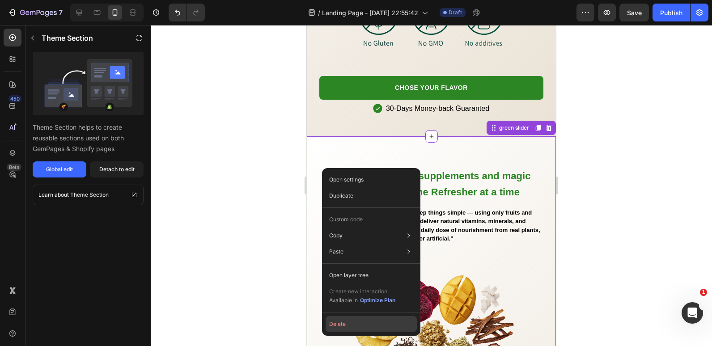
click at [337, 327] on button "Delete" at bounding box center [371, 324] width 91 height 16
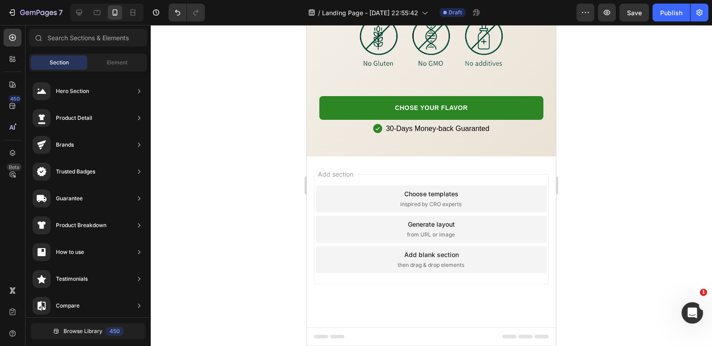
scroll to position [1311, 0]
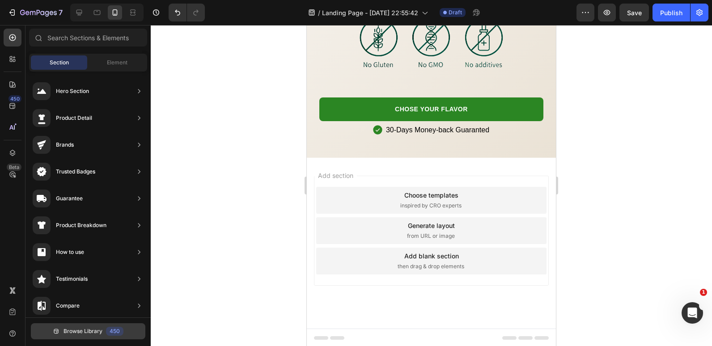
click at [83, 328] on span "Browse Library" at bounding box center [83, 331] width 39 height 8
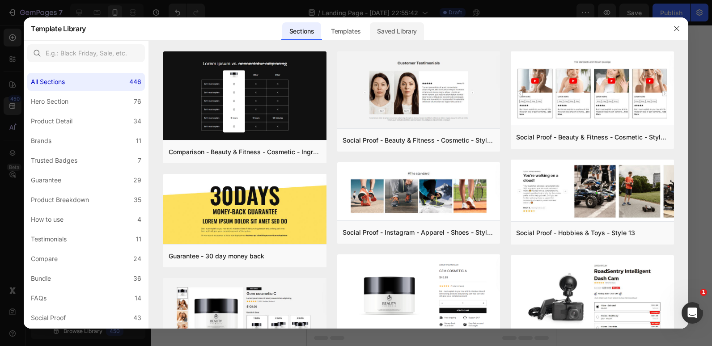
click at [407, 32] on div "Saved Library" at bounding box center [397, 31] width 54 height 18
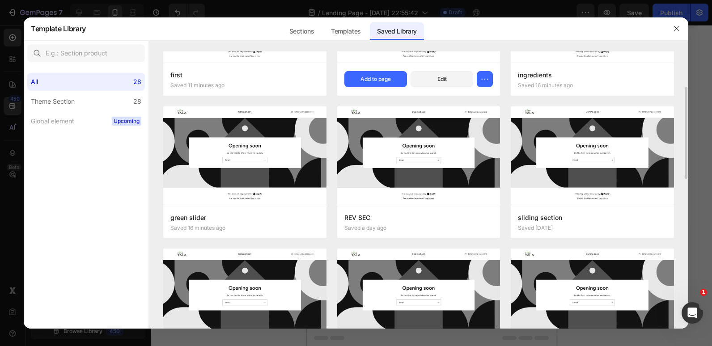
scroll to position [108, 0]
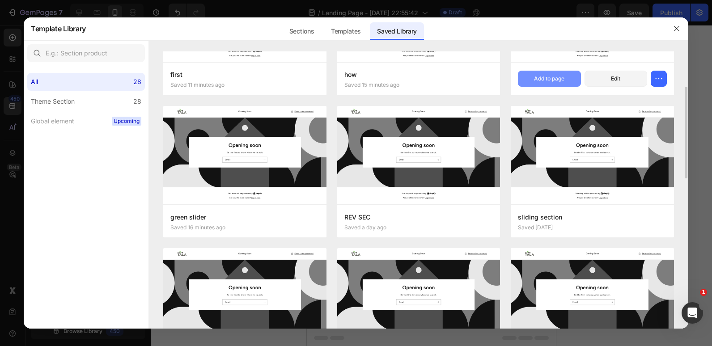
click at [540, 81] on div "Add to page" at bounding box center [549, 79] width 30 height 8
click at [540, 81] on button "Add to page" at bounding box center [549, 79] width 63 height 16
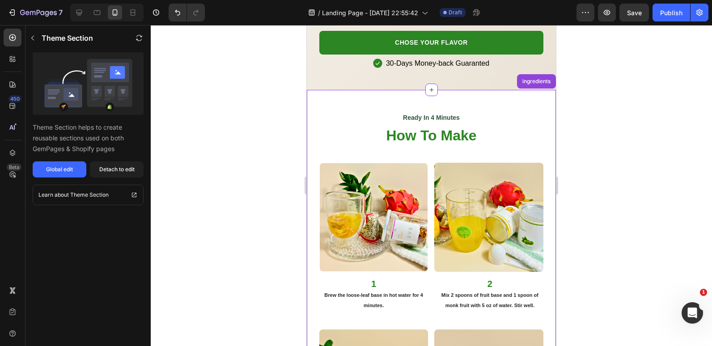
scroll to position [1316, 0]
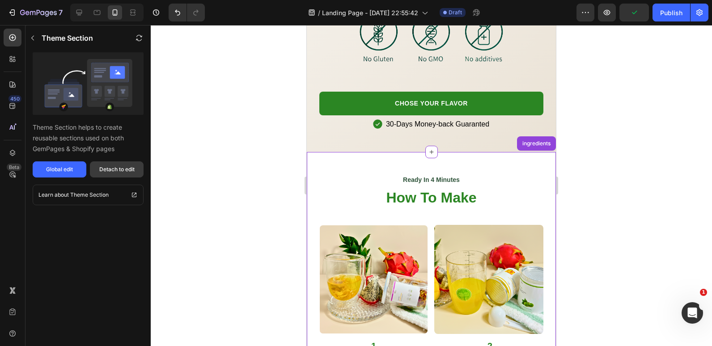
click at [130, 164] on button "Detach to edit" at bounding box center [117, 169] width 54 height 16
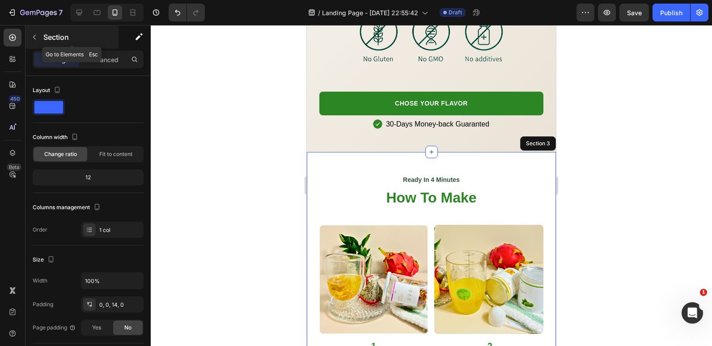
click at [37, 33] on button "button" at bounding box center [34, 37] width 14 height 14
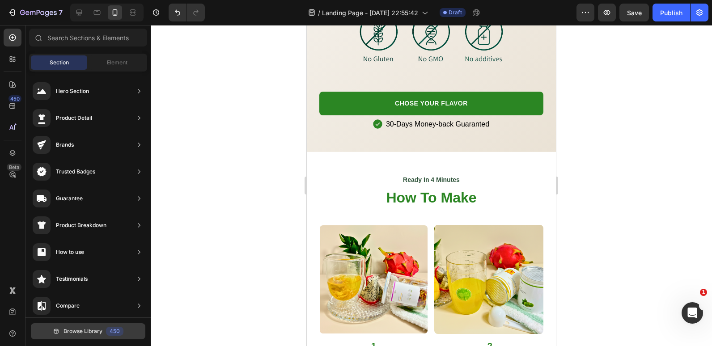
click at [84, 331] on span "Browse Library" at bounding box center [83, 331] width 39 height 8
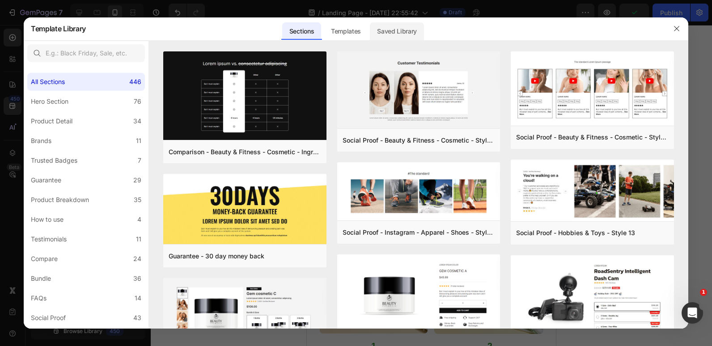
click at [398, 30] on div "Saved Library" at bounding box center [397, 31] width 54 height 18
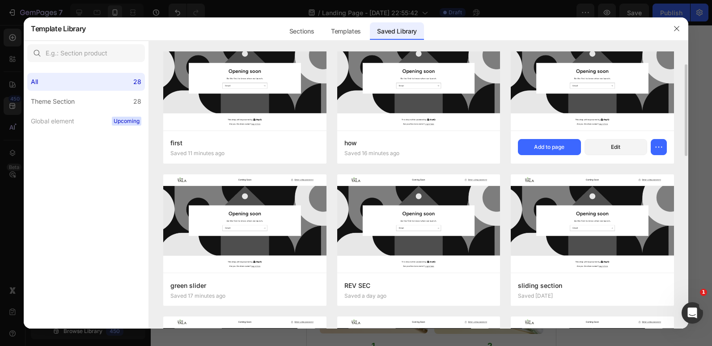
scroll to position [65, 0]
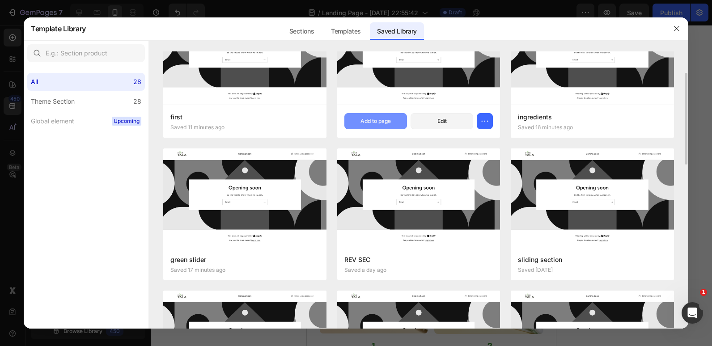
click at [361, 121] on div "Add to page" at bounding box center [376, 121] width 30 height 8
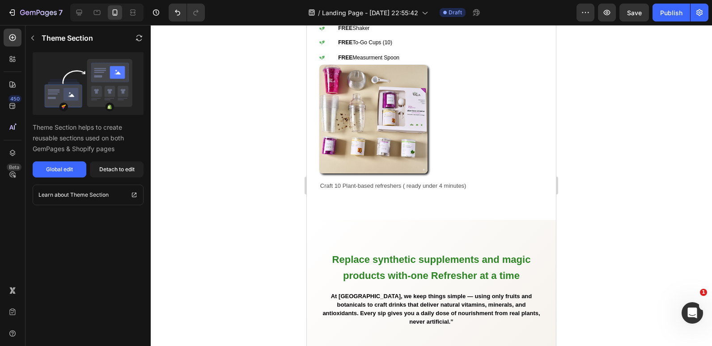
scroll to position [711, 0]
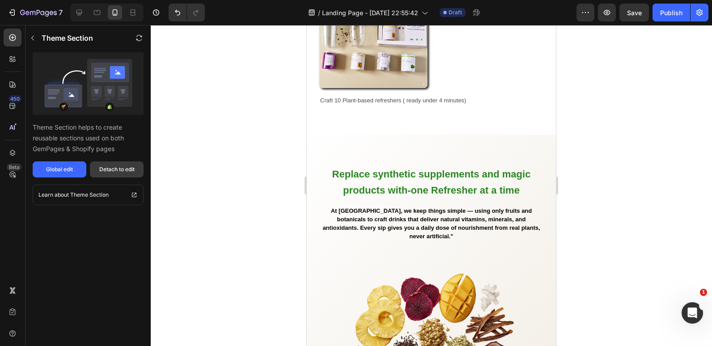
click at [122, 169] on div "Detach to edit" at bounding box center [116, 170] width 35 height 8
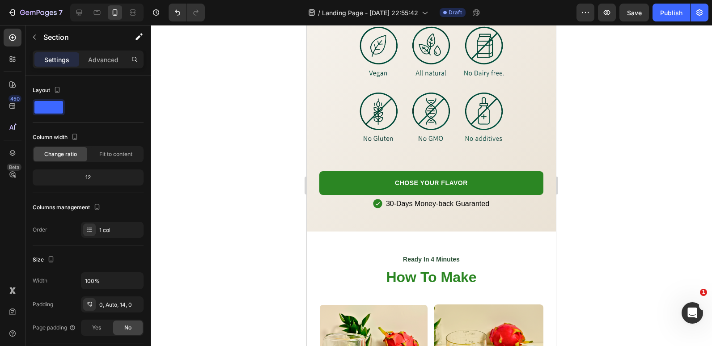
scroll to position [1360, 0]
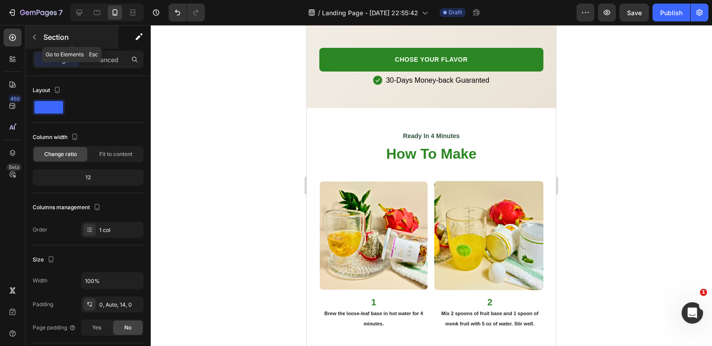
click at [44, 32] on p "Section" at bounding box center [79, 37] width 73 height 11
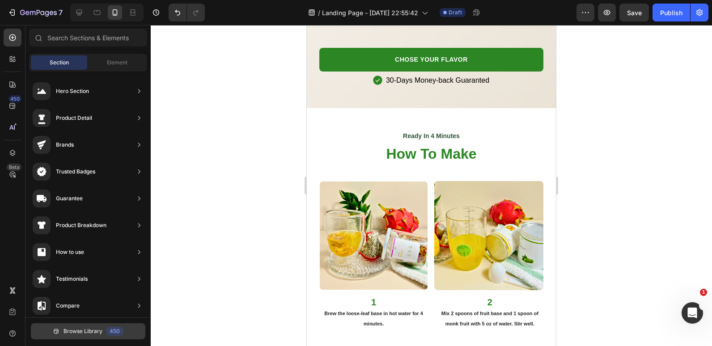
click at [91, 330] on span "Browse Library" at bounding box center [83, 331] width 39 height 8
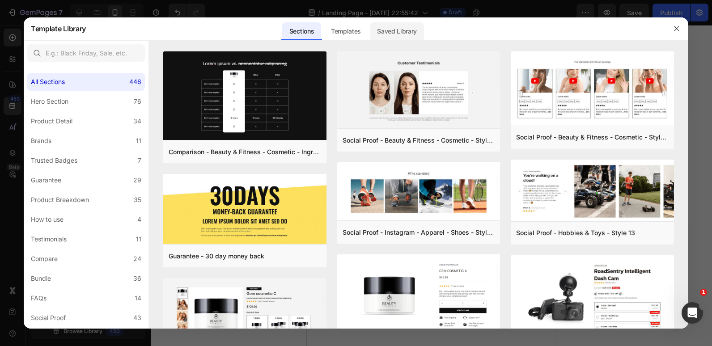
click at [399, 31] on div "Saved Library" at bounding box center [397, 31] width 54 height 18
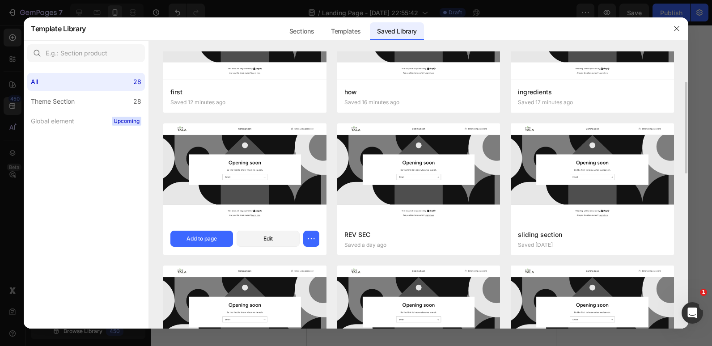
scroll to position [91, 0]
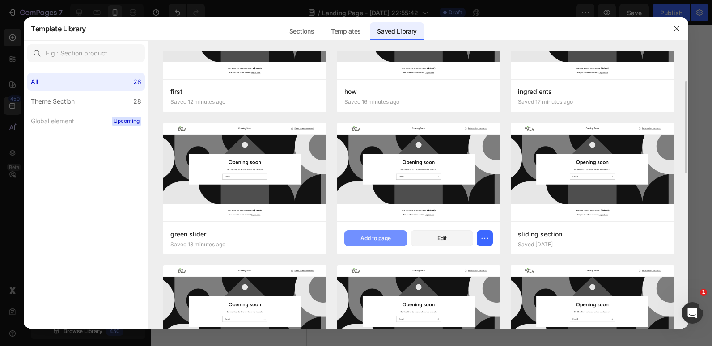
click at [375, 237] on div "Add to page" at bounding box center [376, 238] width 30 height 8
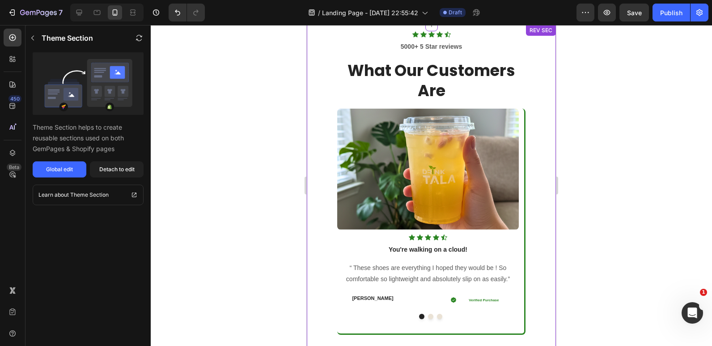
scroll to position [2325, 0]
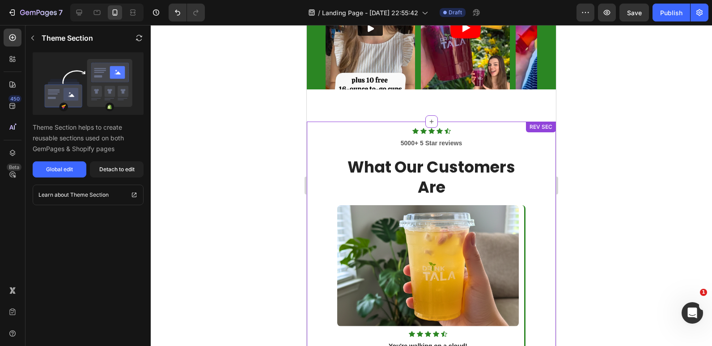
click at [316, 142] on div "Icon Icon Icon Icon Icon Icon List Hoz 5000+ 5 Star reviews Text block What Our…" at bounding box center [432, 310] width 236 height 365
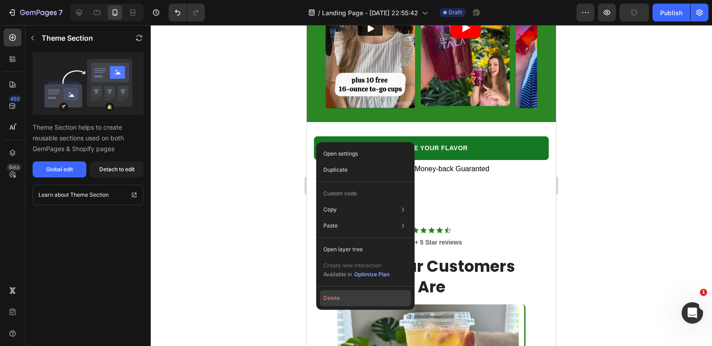
click at [331, 296] on button "Delete" at bounding box center [365, 298] width 91 height 16
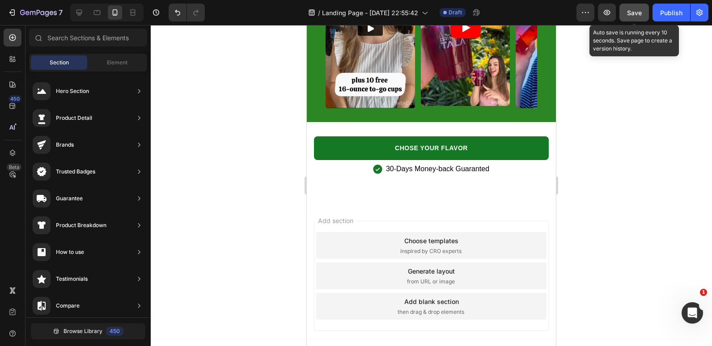
click at [628, 14] on span "Save" at bounding box center [634, 13] width 15 height 8
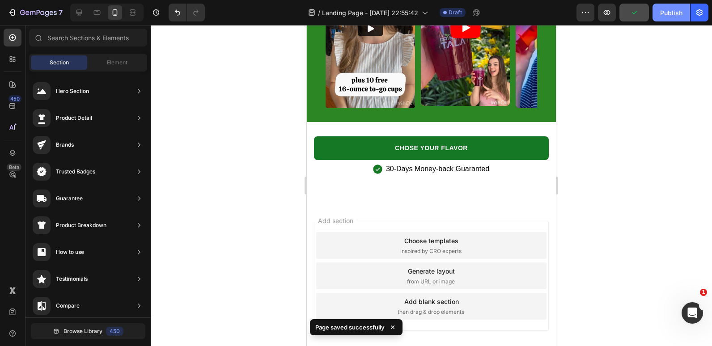
click at [680, 14] on div "Publish" at bounding box center [671, 12] width 22 height 9
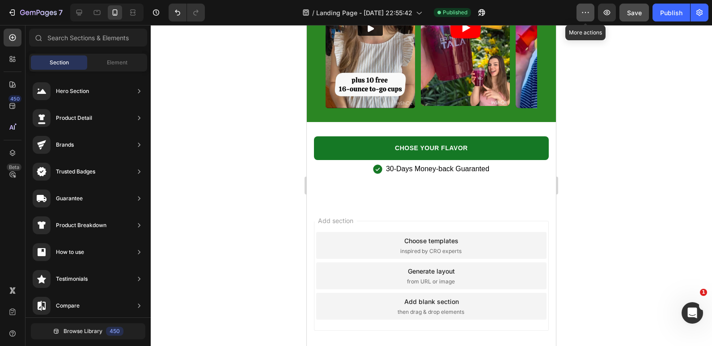
click at [589, 13] on icon "button" at bounding box center [585, 12] width 9 height 9
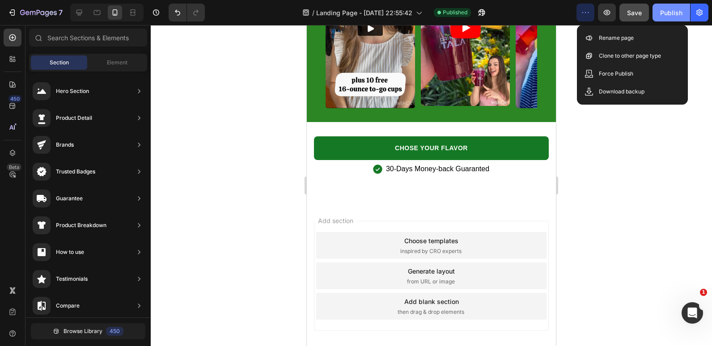
click at [671, 15] on div "Publish" at bounding box center [671, 12] width 22 height 9
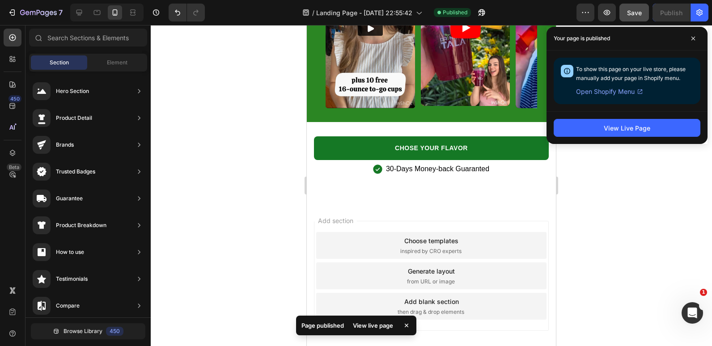
click at [613, 89] on span "Open Shopify Menu" at bounding box center [605, 91] width 59 height 11
